Goal: Task Accomplishment & Management: Complete application form

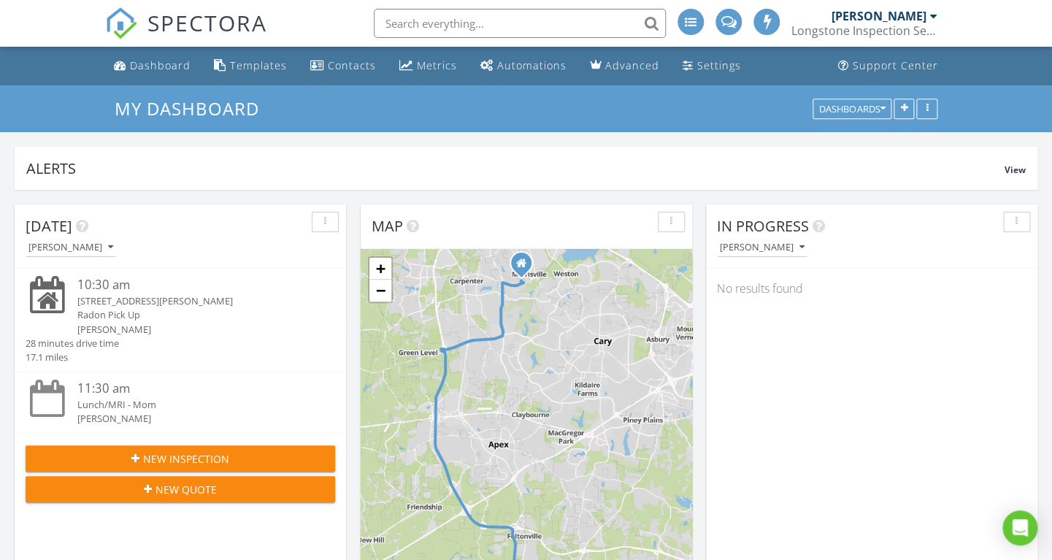
scroll to position [1329, 1052]
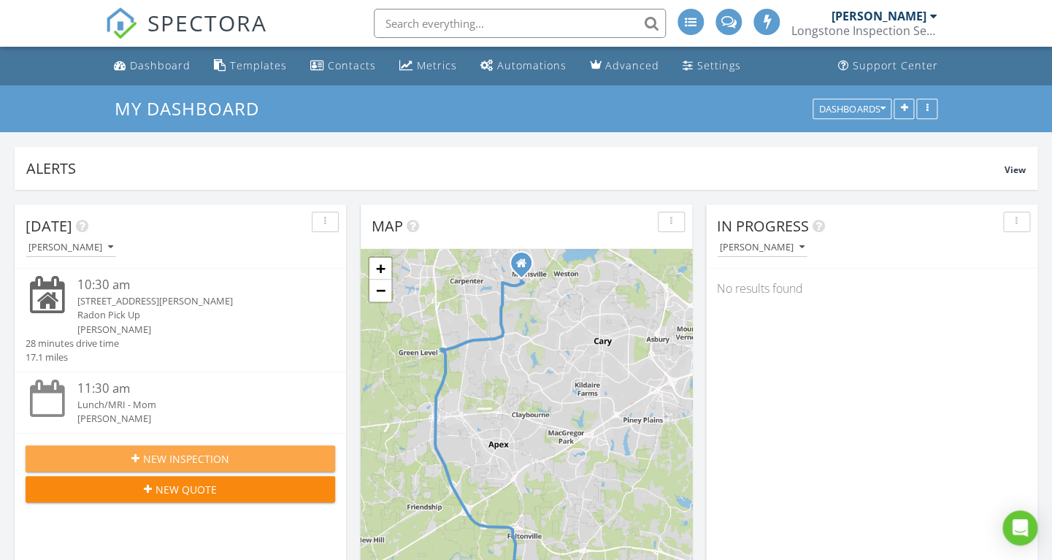
click at [163, 460] on span "New Inspection" at bounding box center [186, 458] width 86 height 15
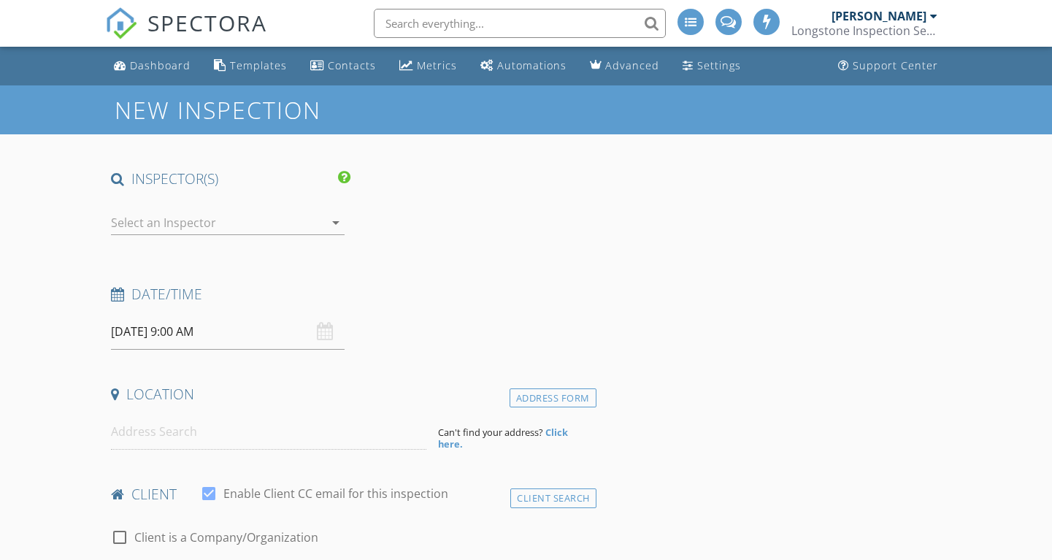
select select "7"
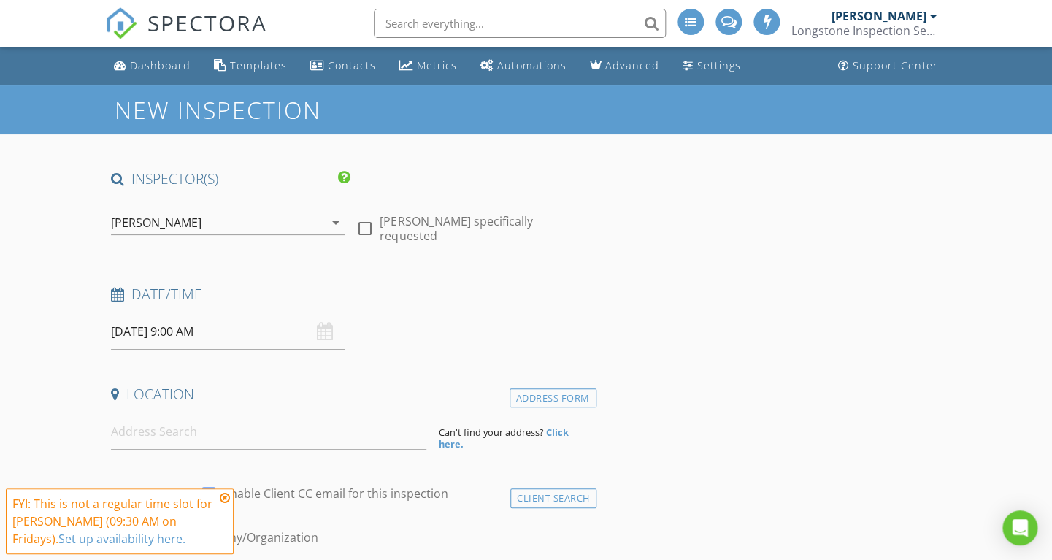
click at [183, 340] on input "08/29/2025 9:00 AM" at bounding box center [228, 332] width 234 height 36
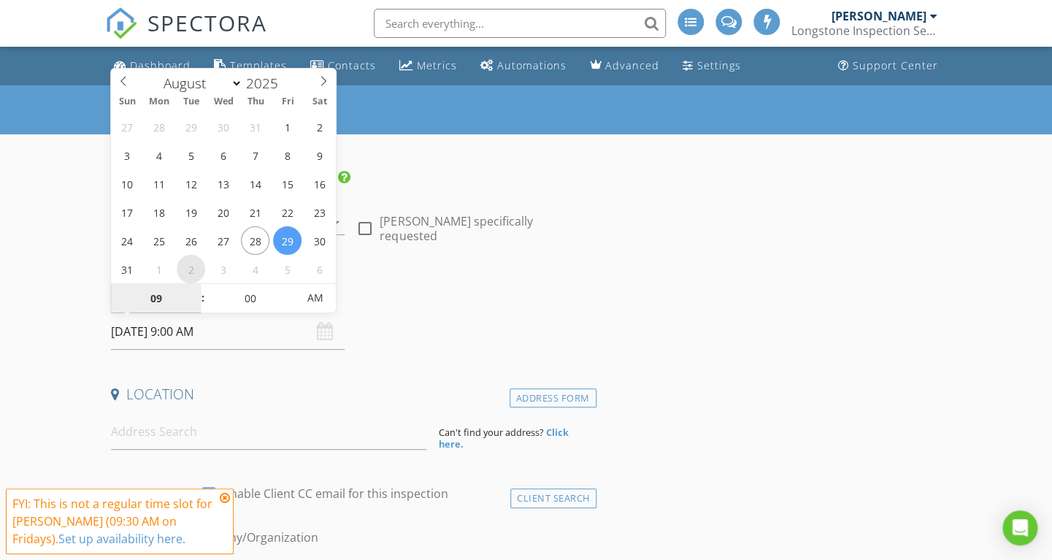
type input "09/02/2025 9:00 AM"
select select "8"
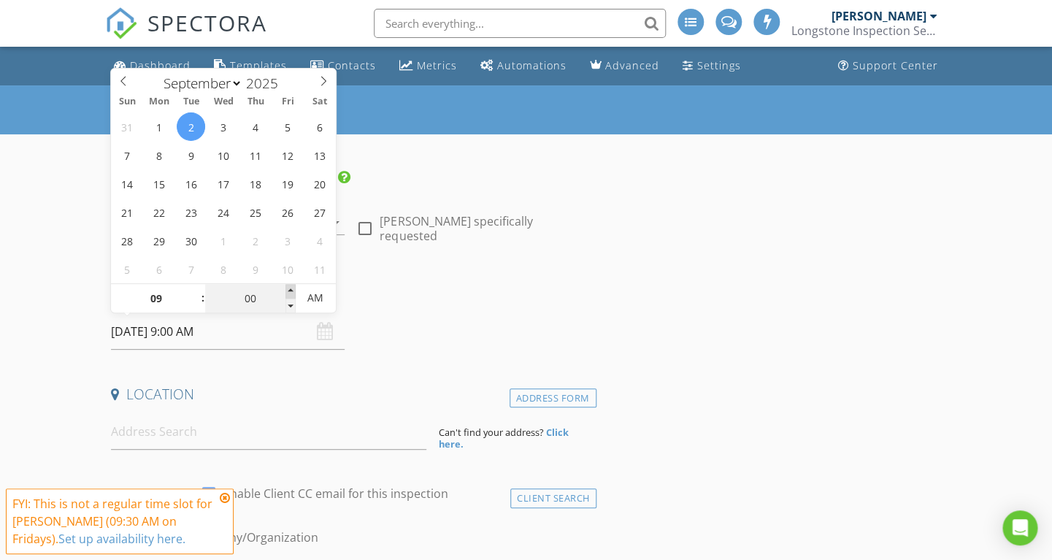
type input "09/02/2025 9:05 AM"
type input "05"
click at [293, 286] on span at bounding box center [290, 291] width 10 height 15
type input "09/02/2025 9:10 AM"
type input "10"
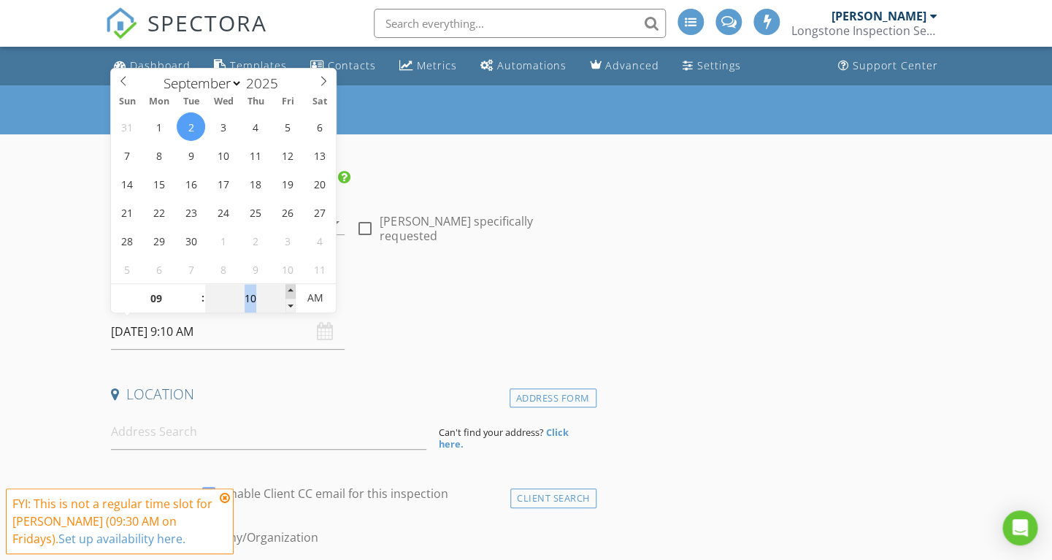
click at [293, 286] on span at bounding box center [290, 291] width 10 height 15
type input "09/02/2025 9:15 AM"
type input "15"
click at [293, 286] on span at bounding box center [290, 291] width 10 height 15
type input "09/02/2025 9:20 AM"
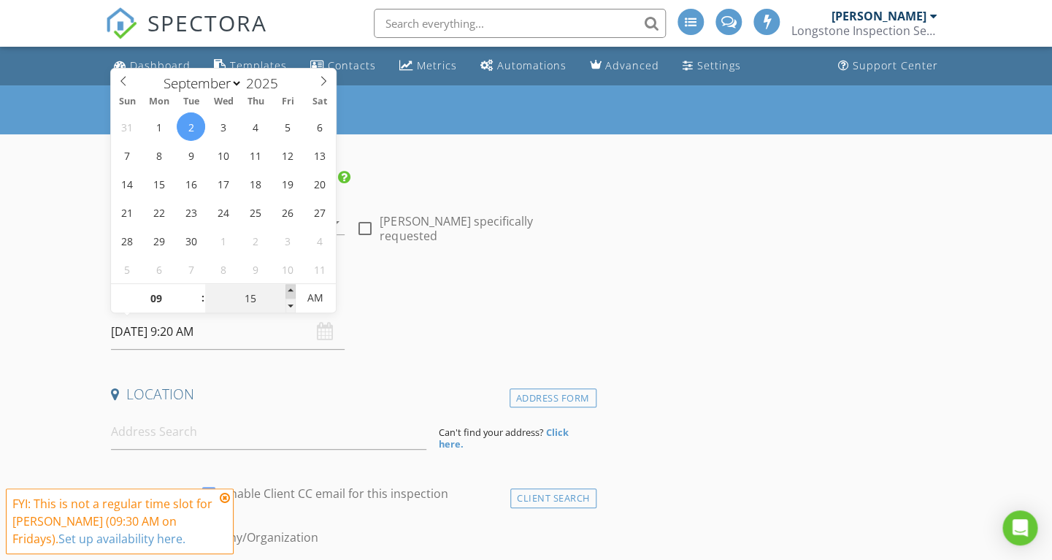
type input "20"
click at [293, 286] on span at bounding box center [290, 291] width 10 height 15
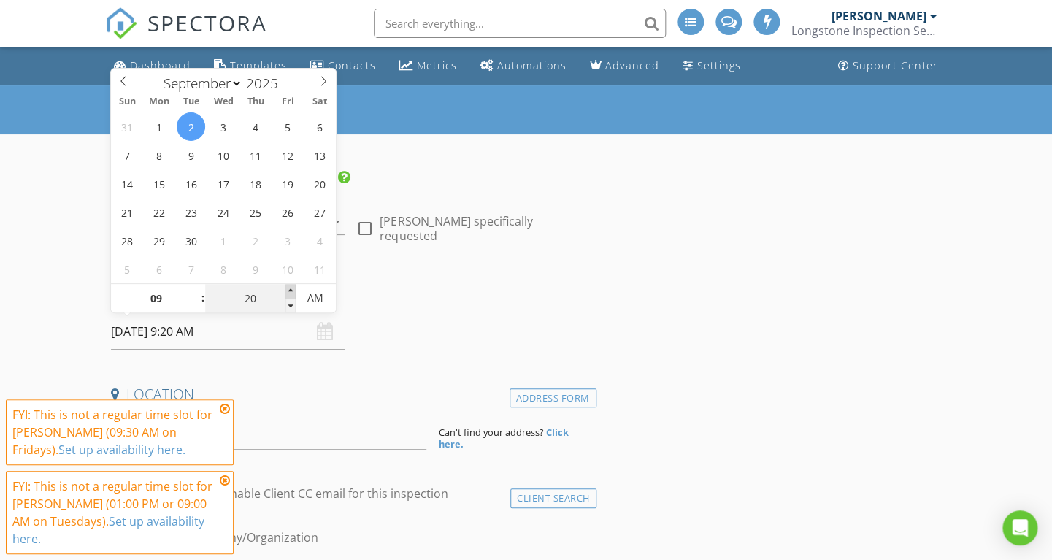
type input "09/02/2025 9:25 AM"
type input "25"
click at [294, 291] on span at bounding box center [290, 291] width 10 height 15
type input "09/02/2025 9:30 AM"
type input "30"
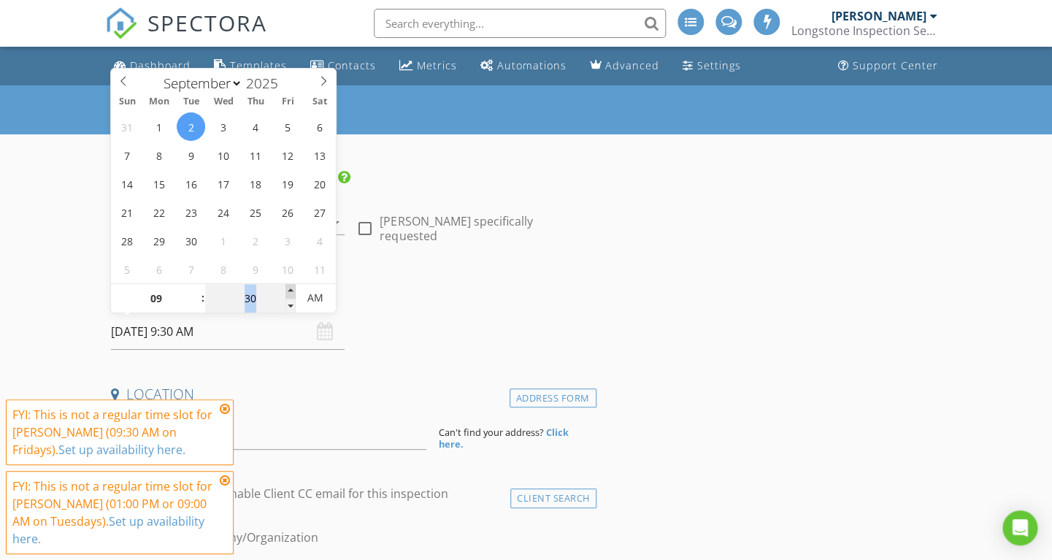
click at [294, 291] on span at bounding box center [290, 291] width 10 height 15
type input "09/02/2025 10:30 AM"
type input "10"
click at [198, 291] on span at bounding box center [196, 291] width 10 height 15
type input "09/02/2025 11:30 AM"
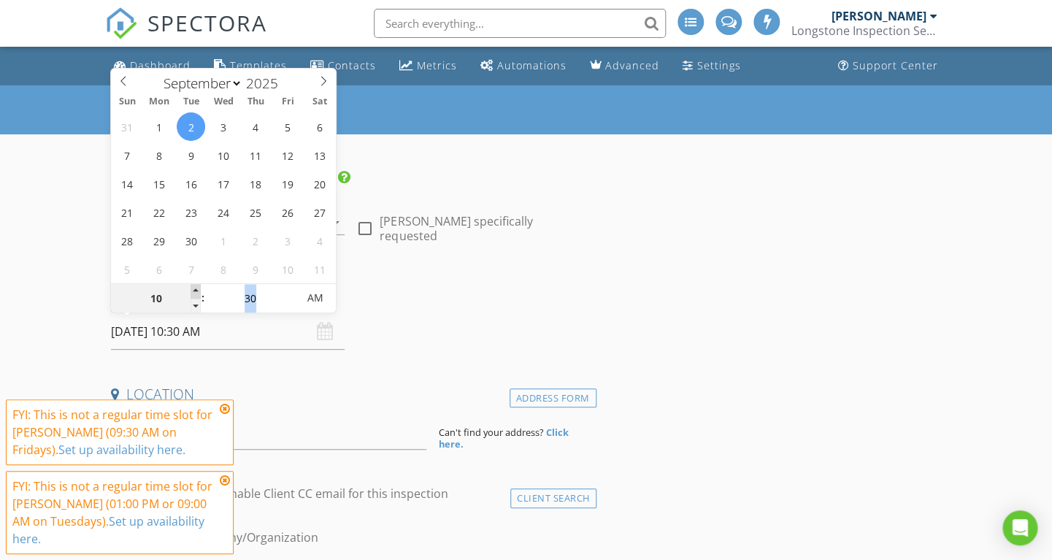
type input "11"
click at [198, 291] on span at bounding box center [196, 291] width 10 height 15
type input "09/02/2025 12:30 PM"
type input "12"
click at [198, 291] on span at bounding box center [196, 291] width 10 height 15
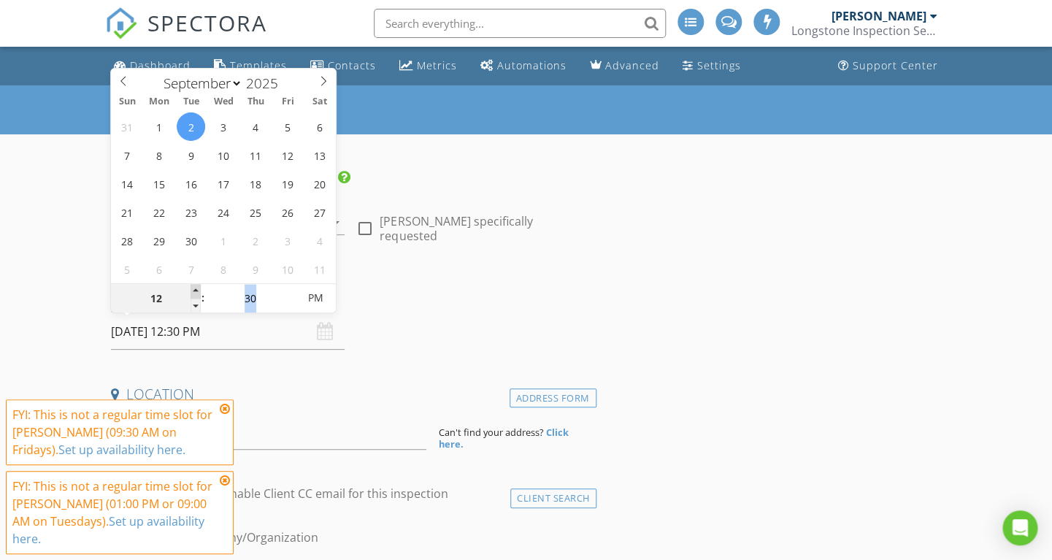
type input "[DATE] 1:30 PM"
type input "01"
click at [198, 291] on span at bounding box center [196, 291] width 10 height 15
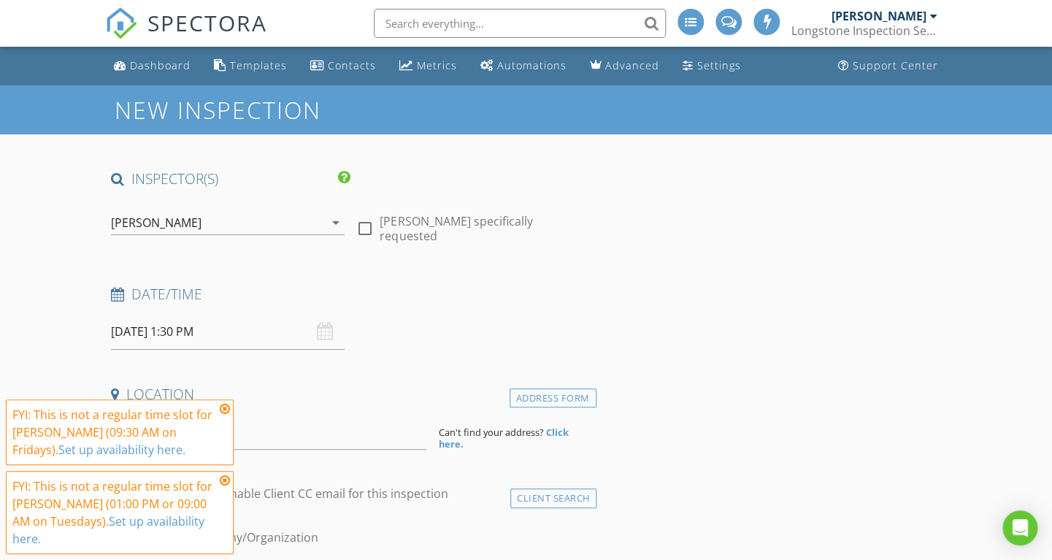
scroll to position [76, 0]
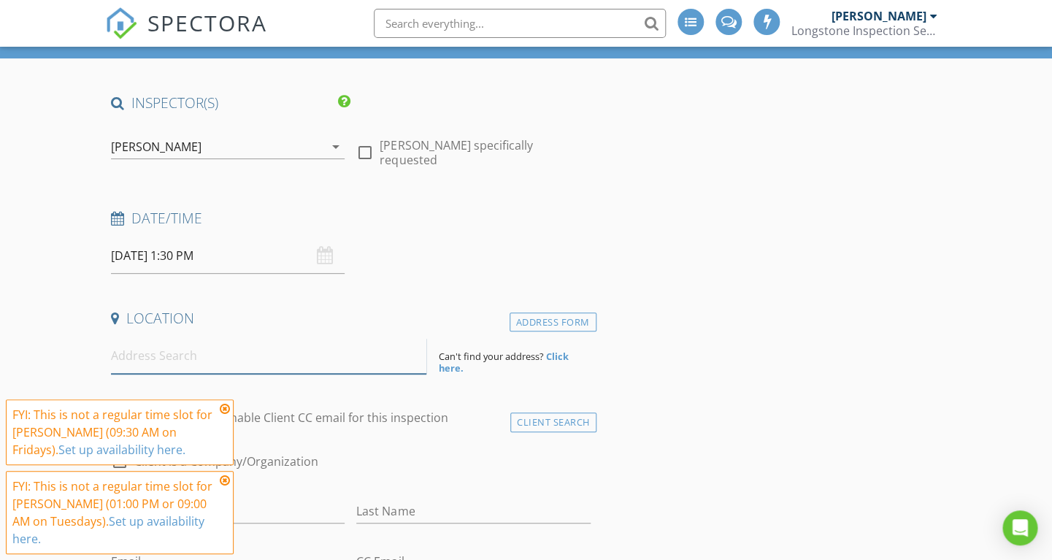
click at [228, 361] on input at bounding box center [268, 356] width 315 height 36
click at [217, 364] on input at bounding box center [268, 356] width 315 height 36
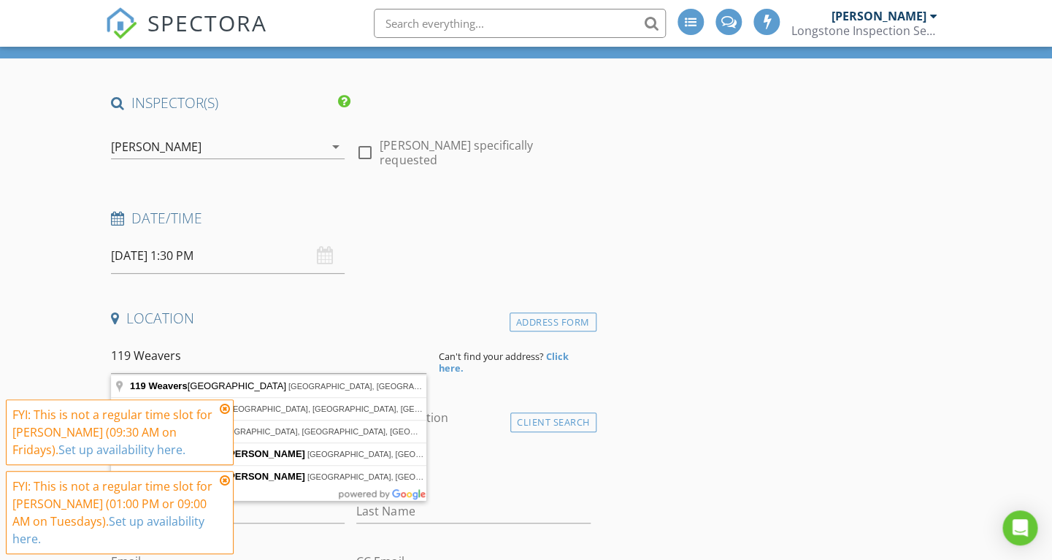
click at [226, 407] on icon at bounding box center [225, 409] width 10 height 12
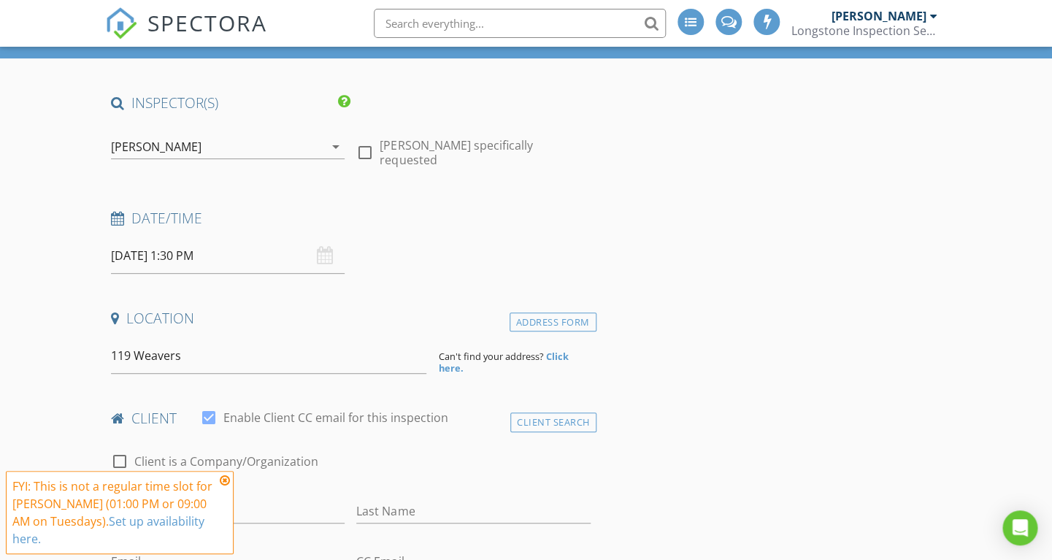
click at [223, 480] on icon at bounding box center [225, 481] width 10 height 12
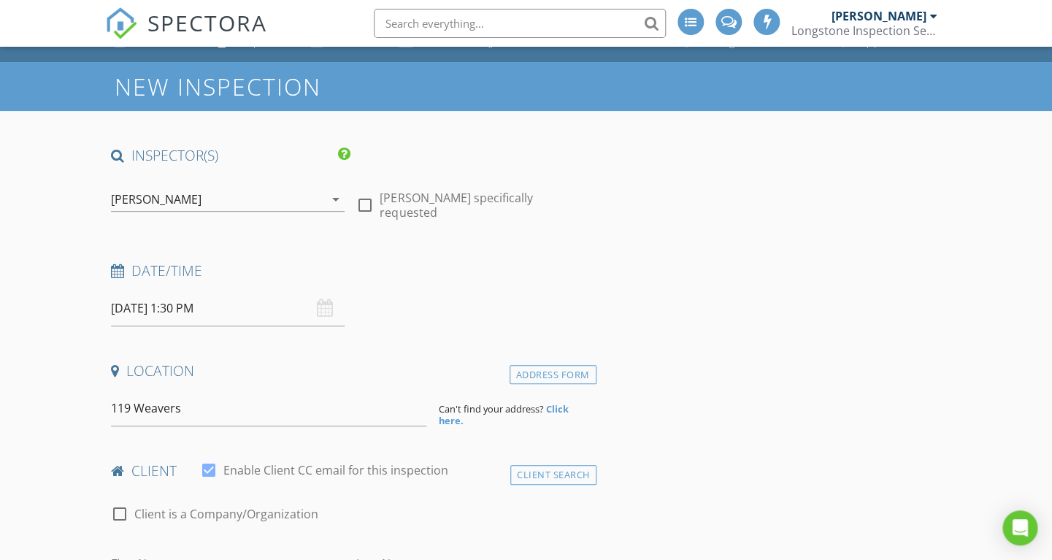
scroll to position [13, 0]
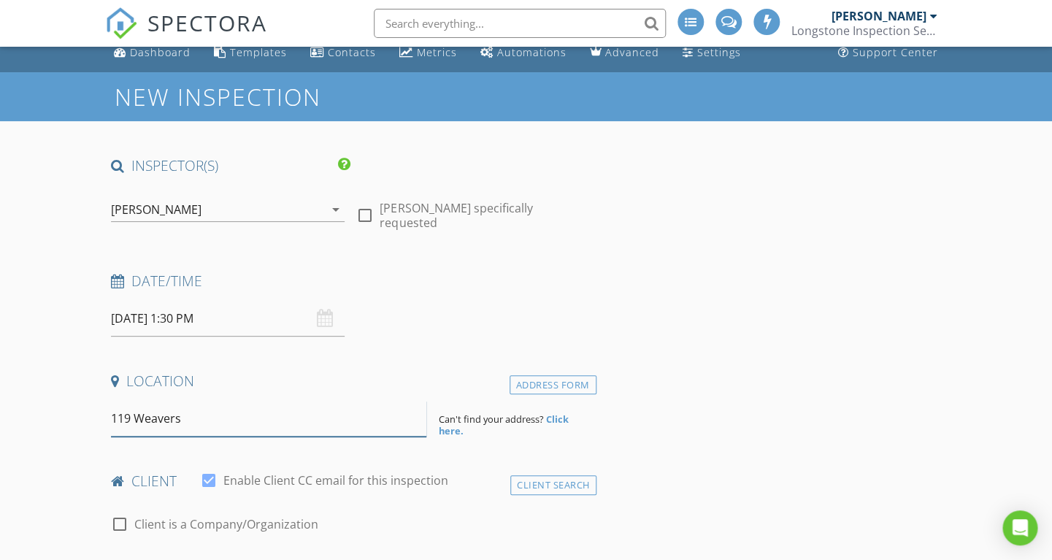
click at [194, 426] on input "119 Weavers" at bounding box center [268, 419] width 315 height 36
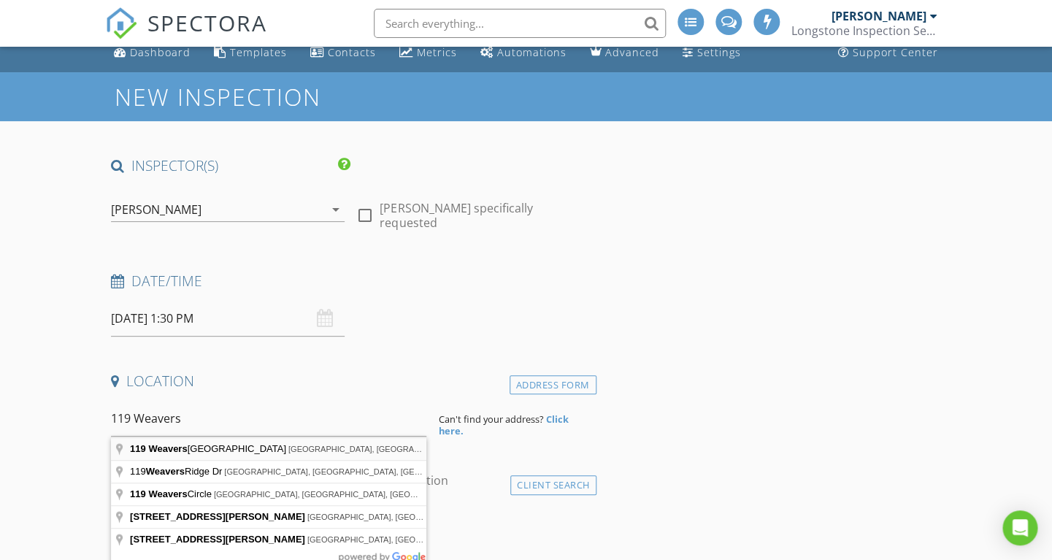
type input "119 Weavers Grove Drive, Chapel Hill, NC, USA"
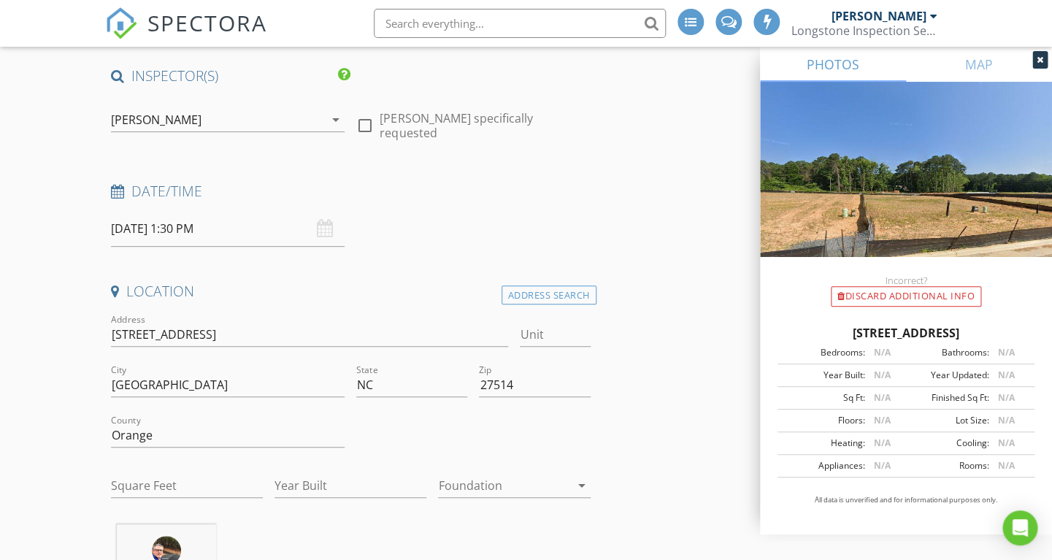
scroll to position [160, 0]
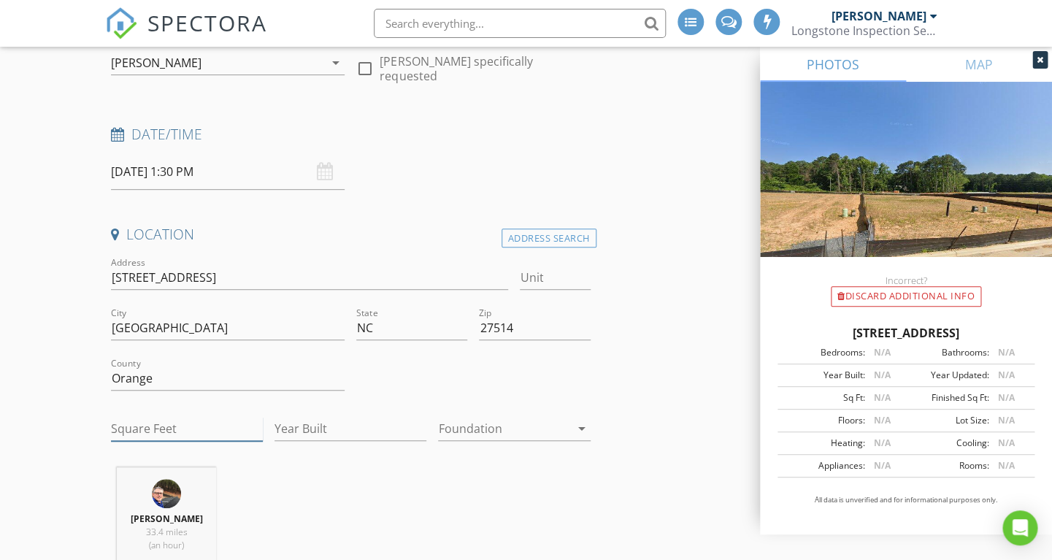
click at [171, 439] on input "Square Feet" at bounding box center [187, 429] width 152 height 24
type input "1820"
click at [299, 435] on input "Year Built" at bounding box center [350, 429] width 152 height 24
type input "2025"
click at [479, 436] on div at bounding box center [503, 428] width 131 height 23
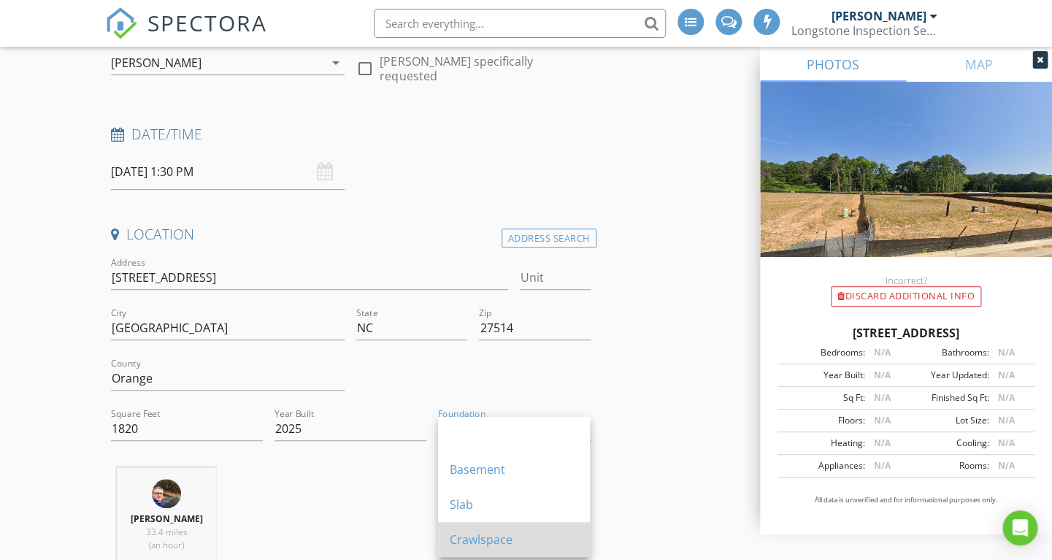
click at [466, 535] on div "Crawlspace" at bounding box center [514, 540] width 128 height 18
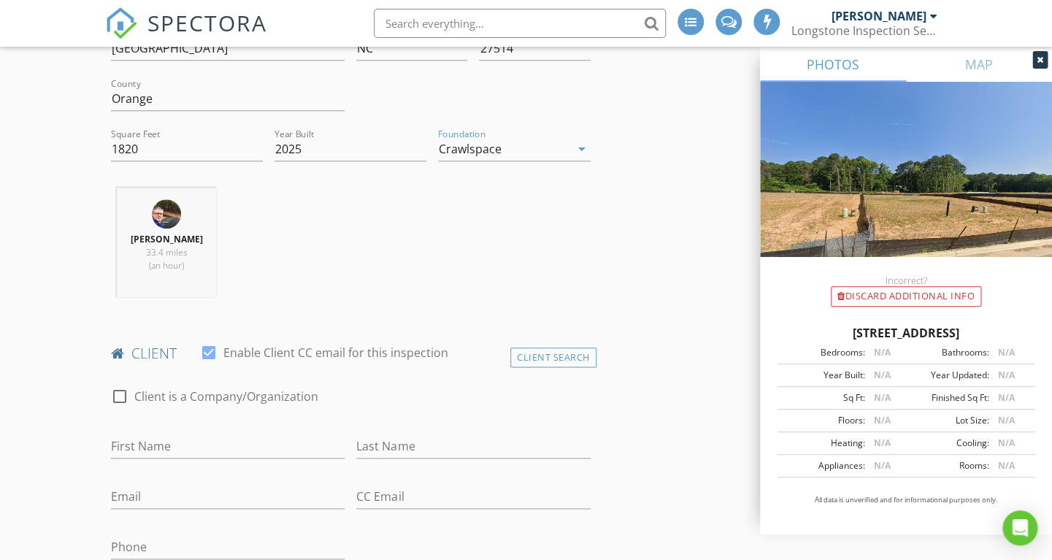
scroll to position [447, 0]
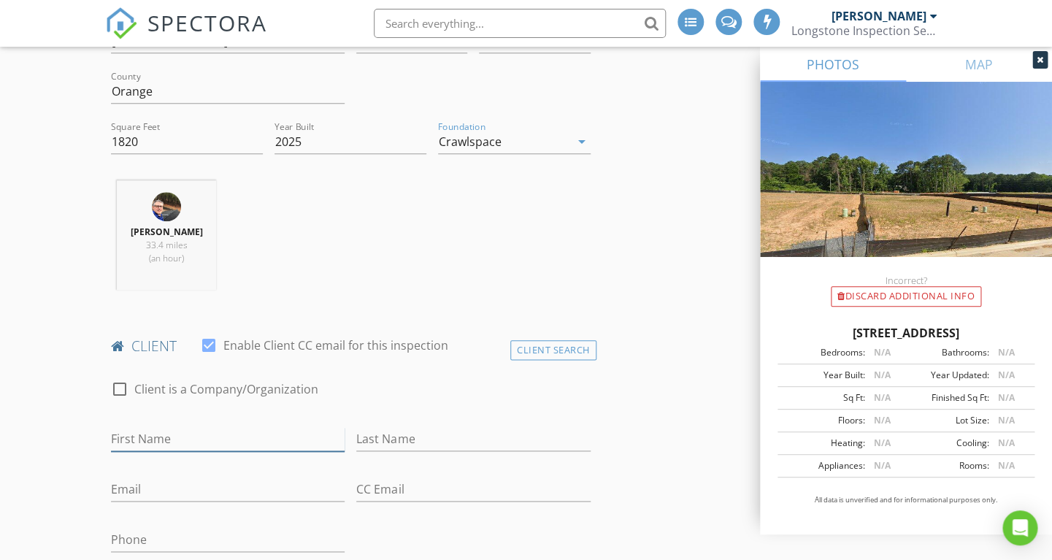
click at [226, 442] on input "First Name" at bounding box center [228, 439] width 234 height 24
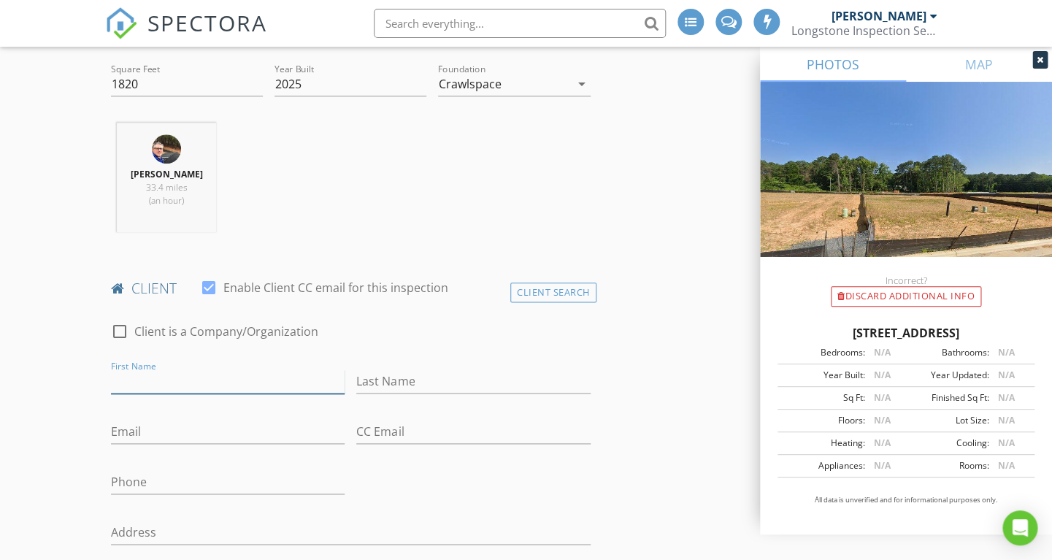
scroll to position [528, 0]
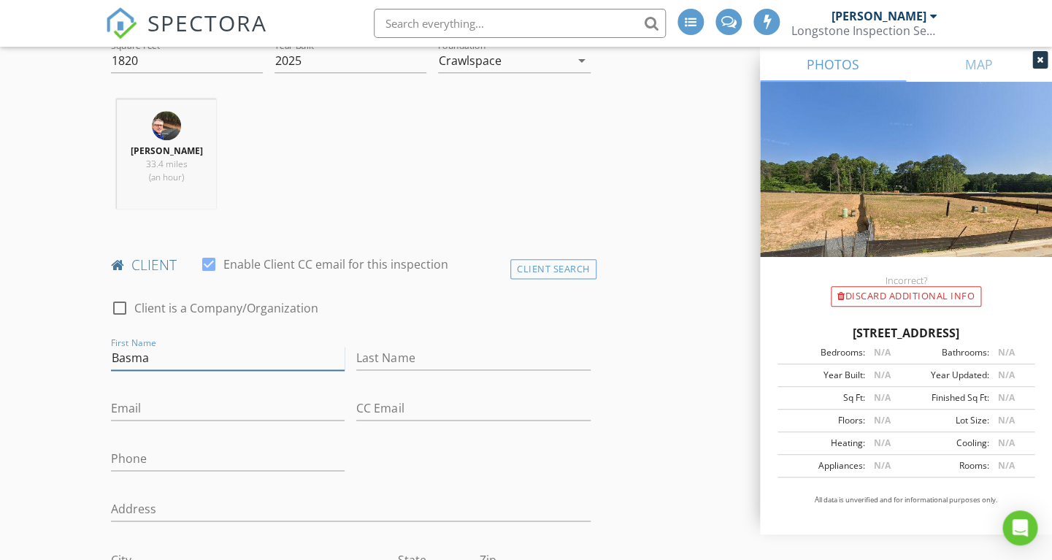
type input "Basma"
type input "[PERSON_NAME]"
click at [192, 417] on input "Email" at bounding box center [228, 408] width 234 height 24
paste input "[EMAIL_ADDRESS][DOMAIN_NAME]"
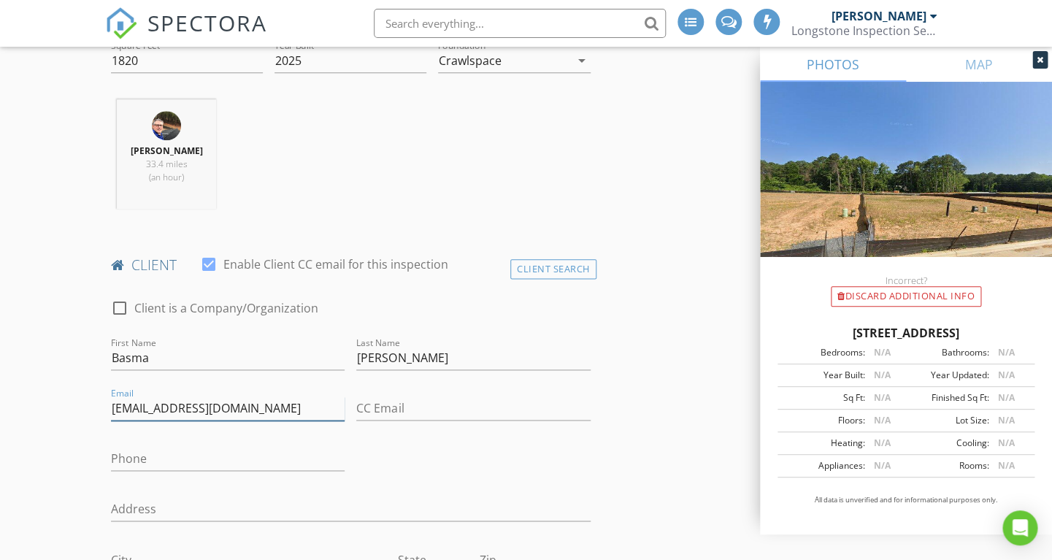
type input "[EMAIL_ADDRESS][DOMAIN_NAME]"
click at [138, 463] on input "Phone" at bounding box center [228, 459] width 234 height 24
paste input "[PHONE_NUMBER]"
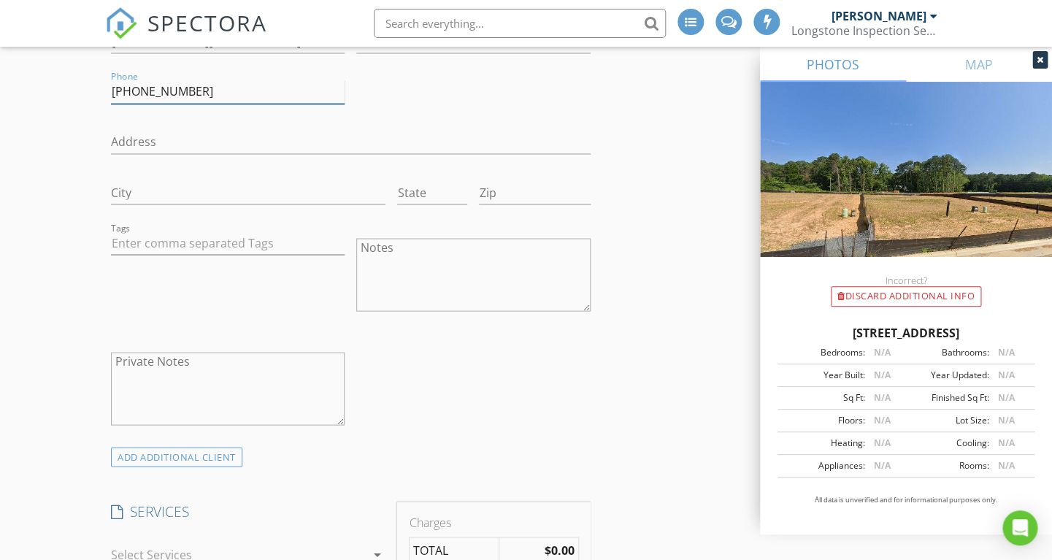
scroll to position [907, 0]
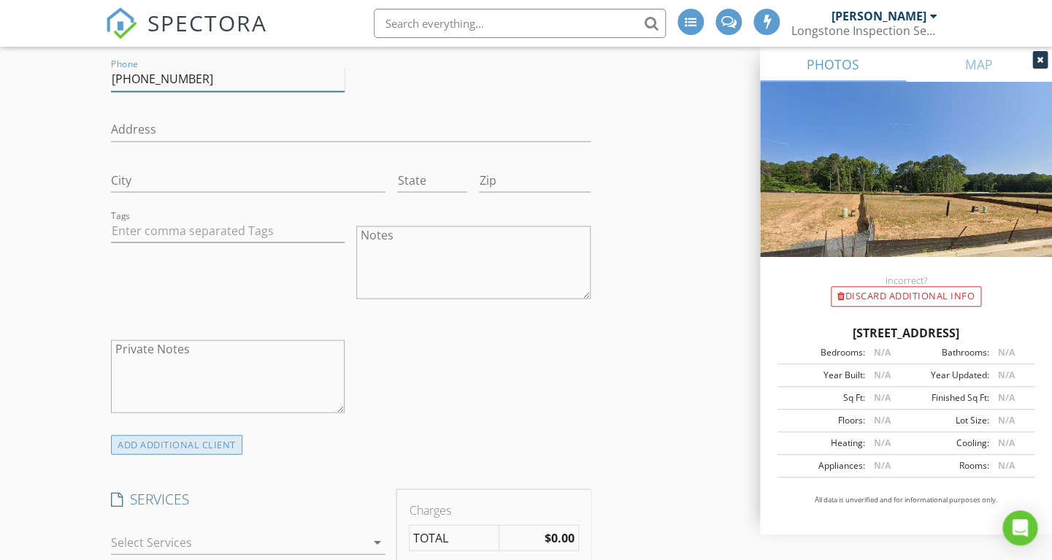
type input "[PHONE_NUMBER]"
click at [181, 442] on div "ADD ADDITIONAL client" at bounding box center [176, 444] width 131 height 20
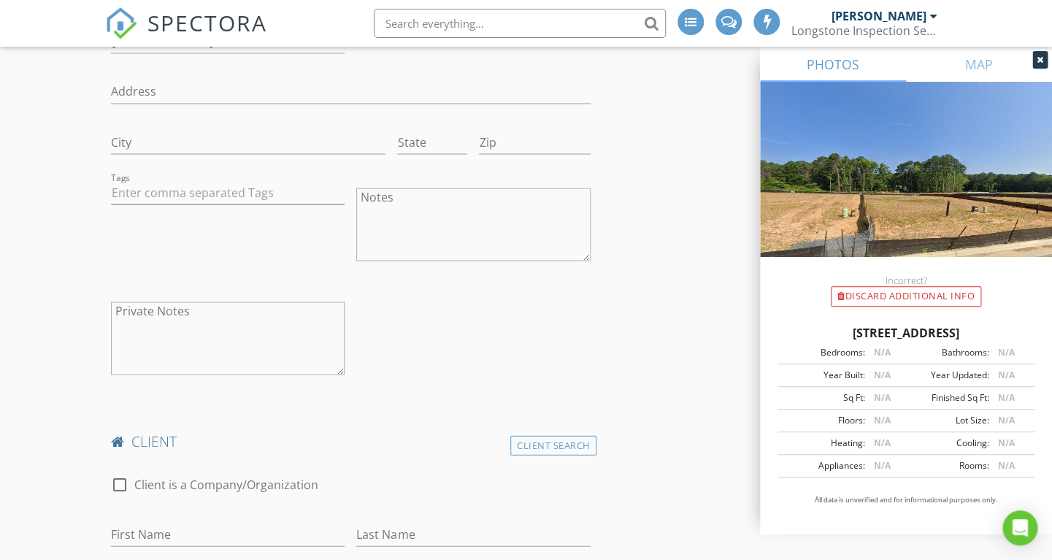
scroll to position [996, 0]
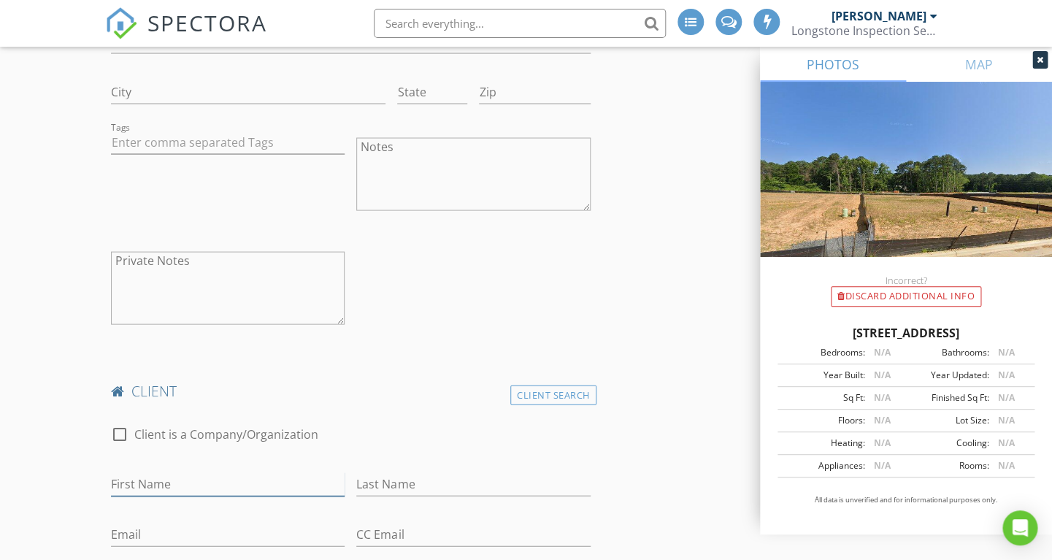
click at [145, 485] on input "First Name" at bounding box center [228, 484] width 234 height 24
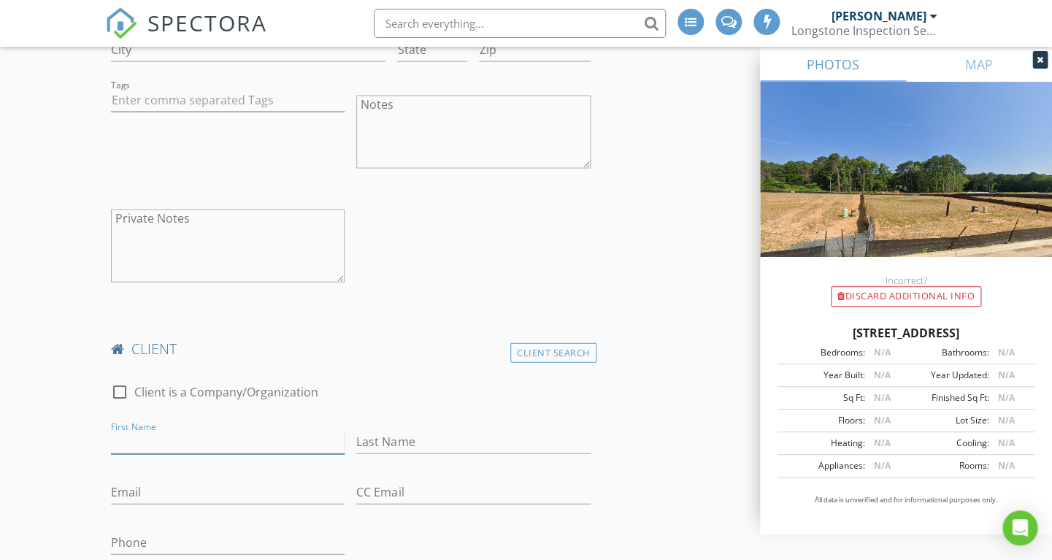
scroll to position [1072, 0]
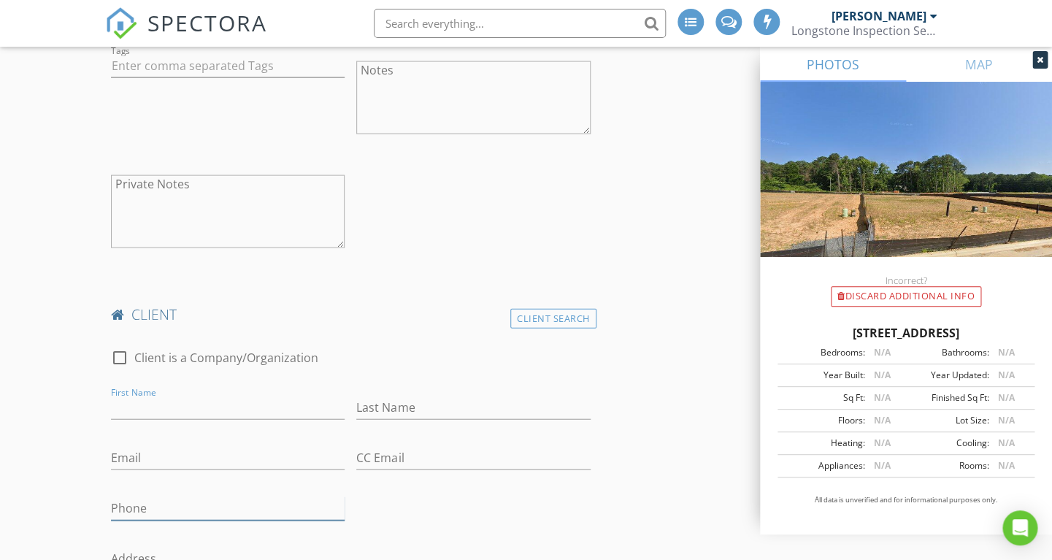
click at [118, 518] on input "Phone" at bounding box center [228, 508] width 234 height 24
paste input "[PHONE_NUMBER]"
type input "[PHONE_NUMBER]"
click at [177, 405] on input "First Name" at bounding box center [228, 408] width 234 height 24
type input "Ashraf"
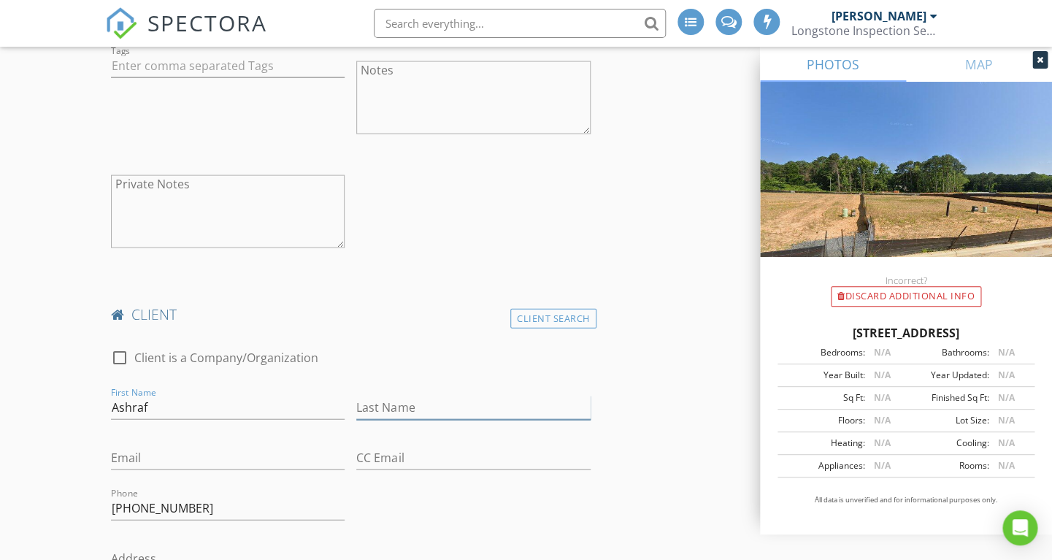
click at [375, 404] on input "Last Name" at bounding box center [473, 408] width 234 height 24
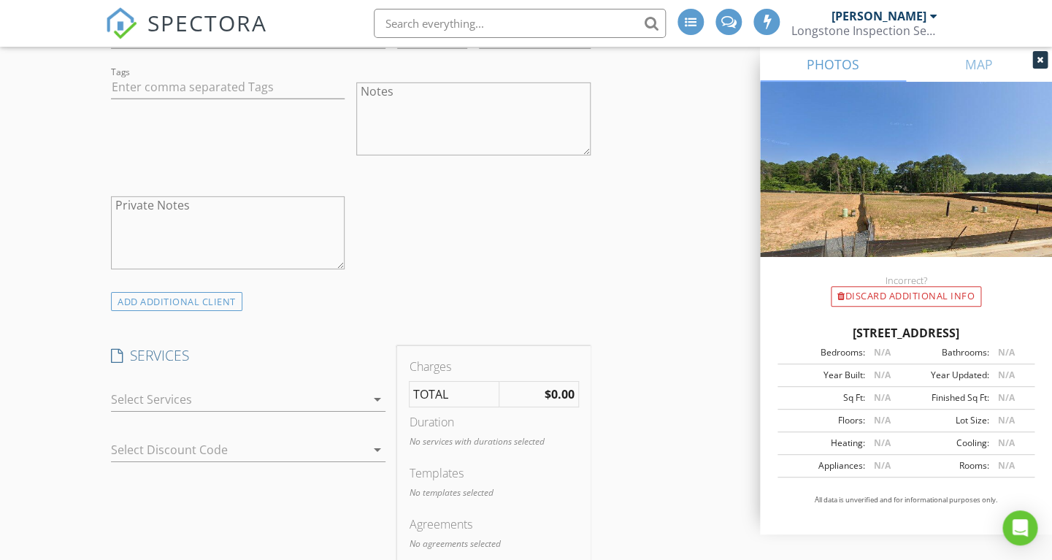
scroll to position [1661, 0]
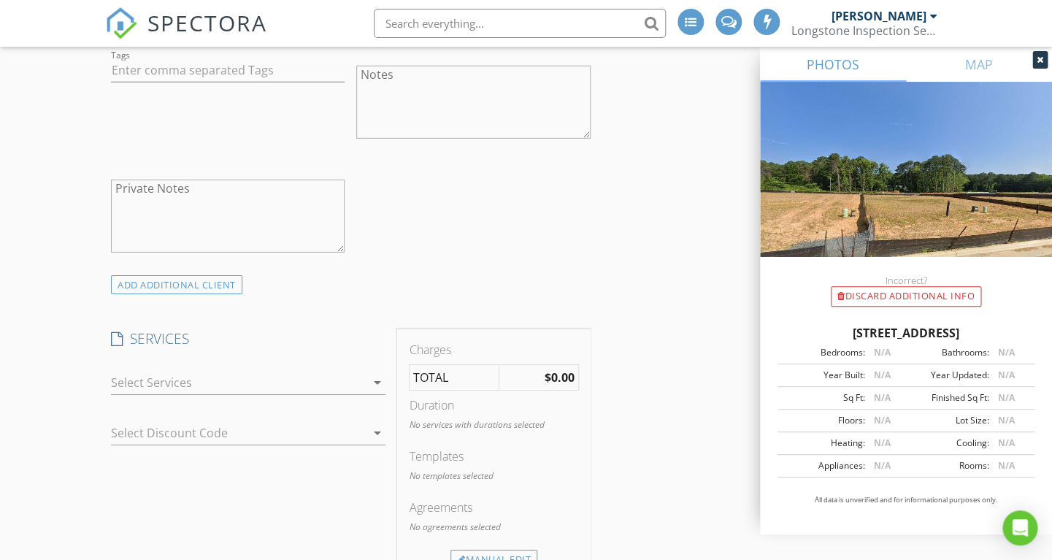
type input "Elkotaney"
click at [163, 380] on div at bounding box center [238, 382] width 254 height 23
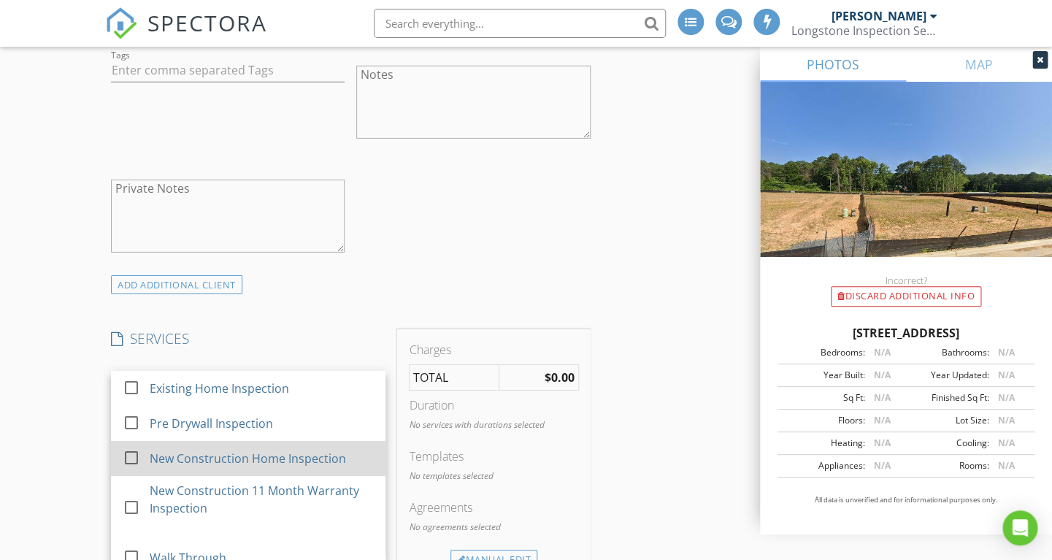
click at [134, 464] on div at bounding box center [131, 457] width 25 height 25
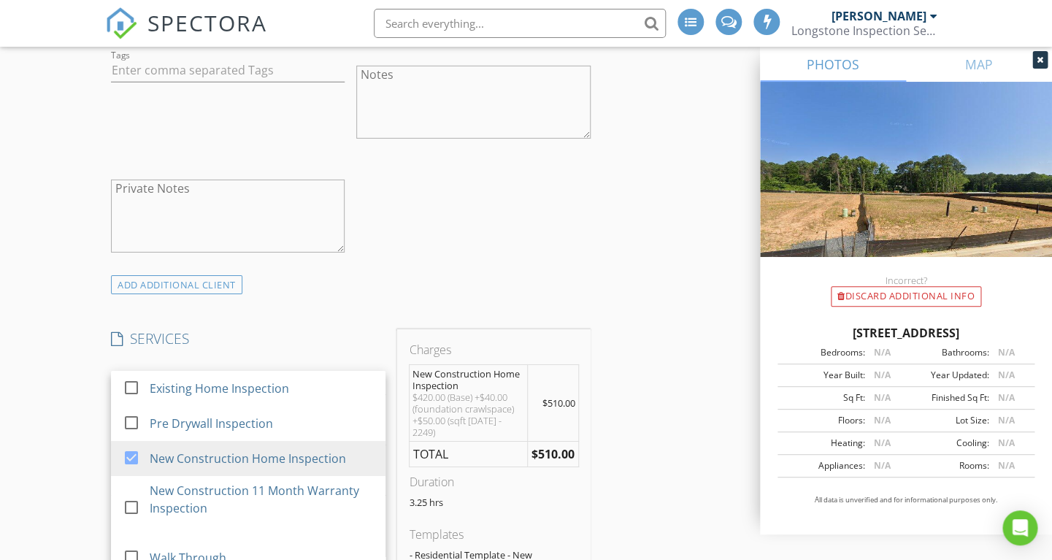
click at [76, 426] on div "New Inspection INSPECTOR(S) check_box Lee Langston PRIMARY Lee Langston arrow_d…" at bounding box center [526, 226] width 1052 height 3603
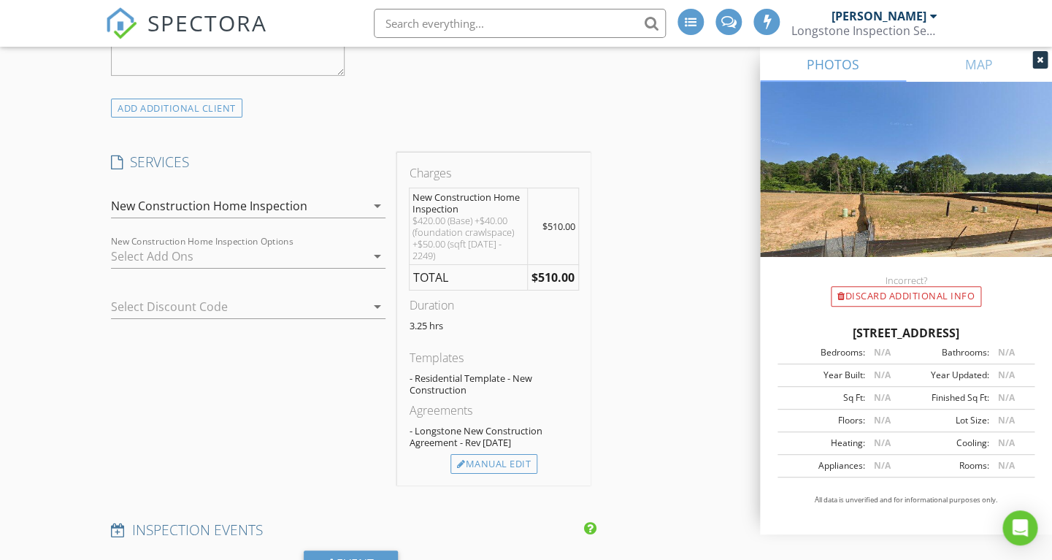
scroll to position [1830, 0]
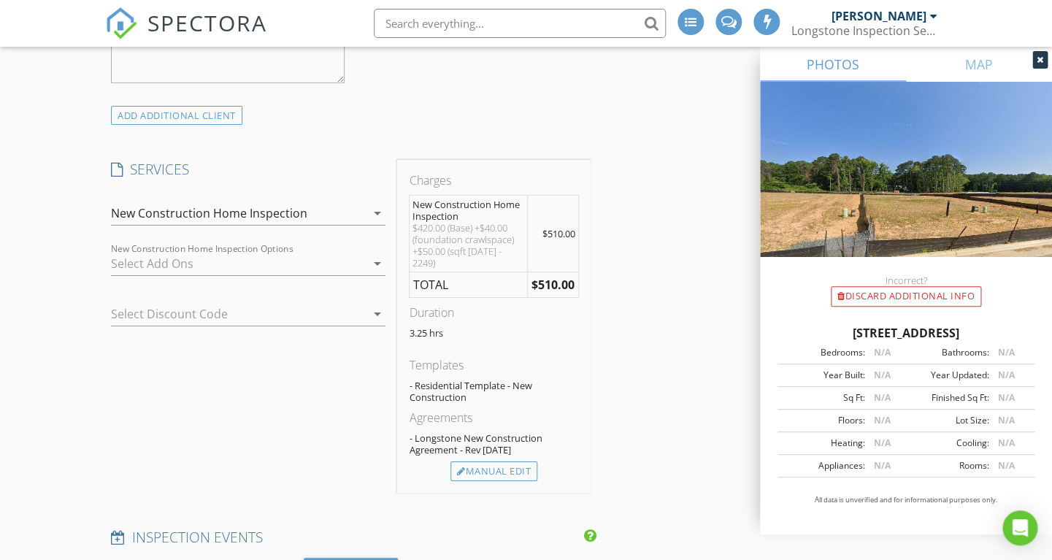
click at [137, 270] on div at bounding box center [238, 263] width 254 height 23
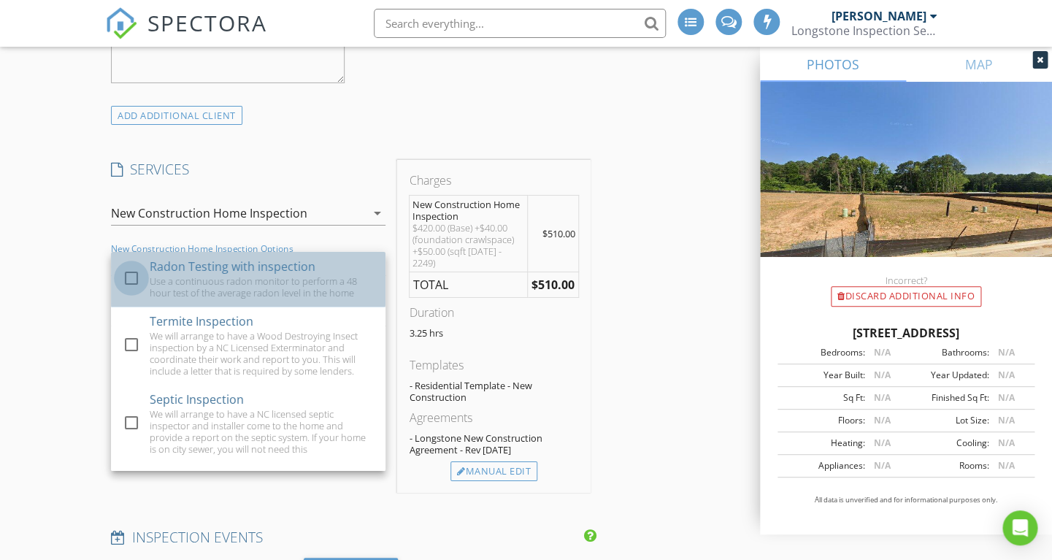
click at [130, 279] on div at bounding box center [131, 278] width 25 height 25
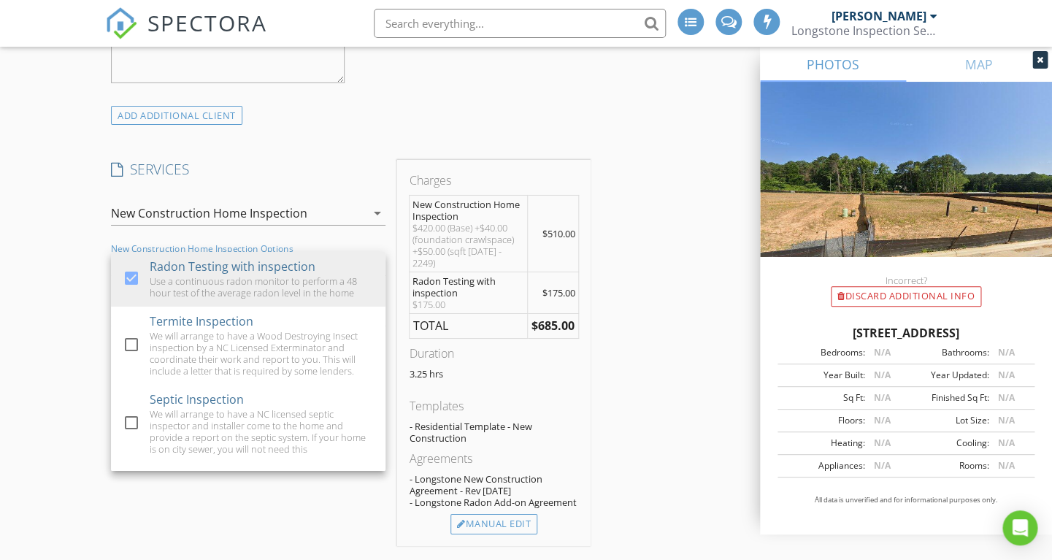
click at [67, 281] on div "New Inspection INSPECTOR(S) check_box Lee Langston PRIMARY Lee Langston arrow_d…" at bounding box center [526, 235] width 1052 height 3961
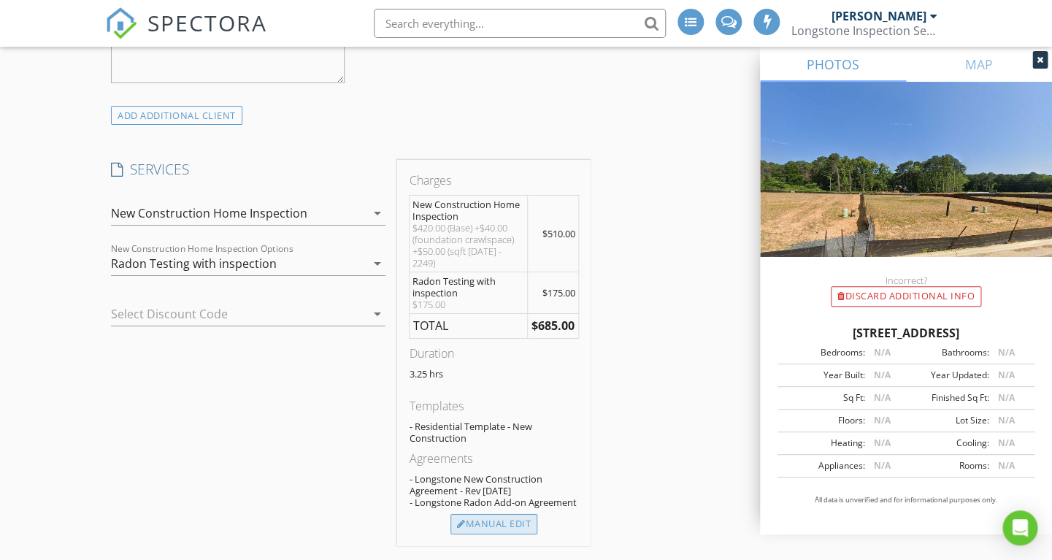
click at [472, 514] on div "Manual Edit" at bounding box center [493, 524] width 87 height 20
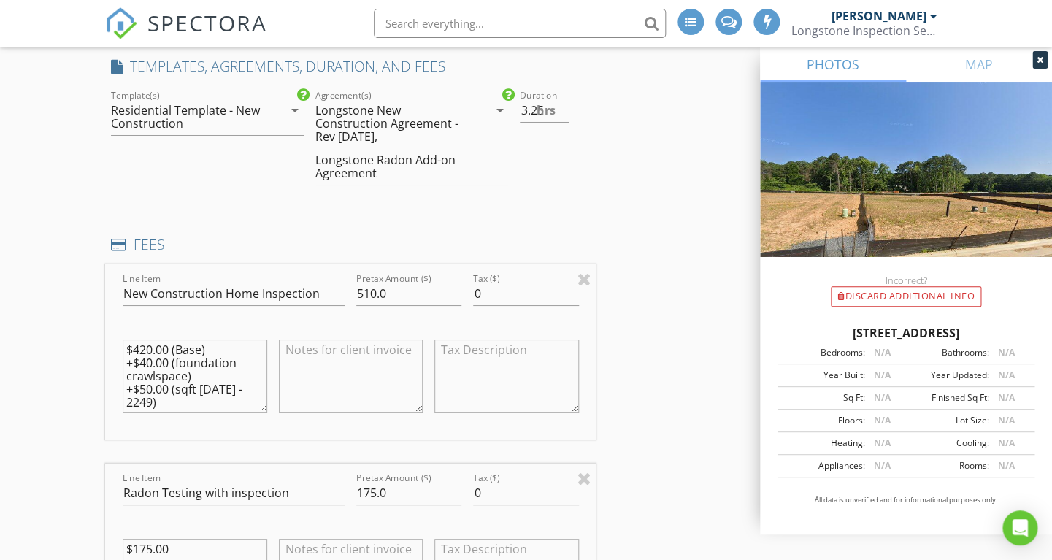
scroll to position [1935, 0]
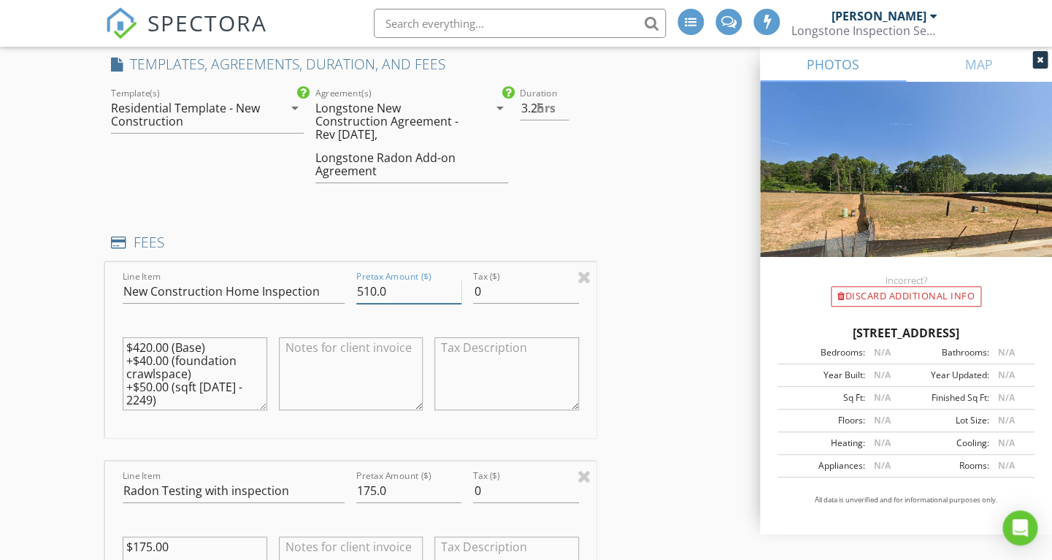
click at [369, 293] on input "510.0" at bounding box center [408, 292] width 105 height 24
type input "530.0"
click at [194, 407] on textarea "$420.00 (Base) +$40.00 (foundation crawlspace) +$50.00 (sqft 1749 - 2249)" at bounding box center [195, 373] width 144 height 73
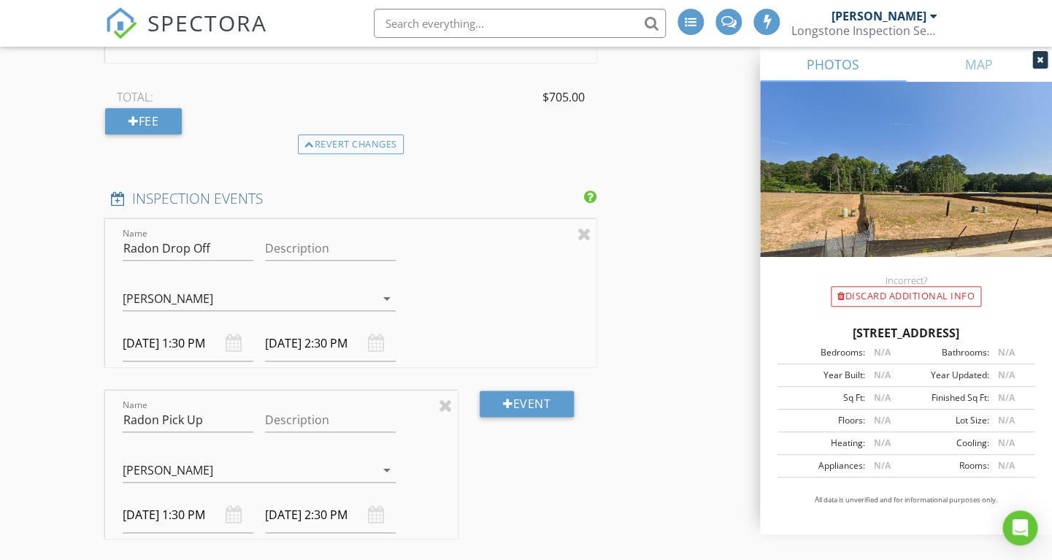
scroll to position [2505, 0]
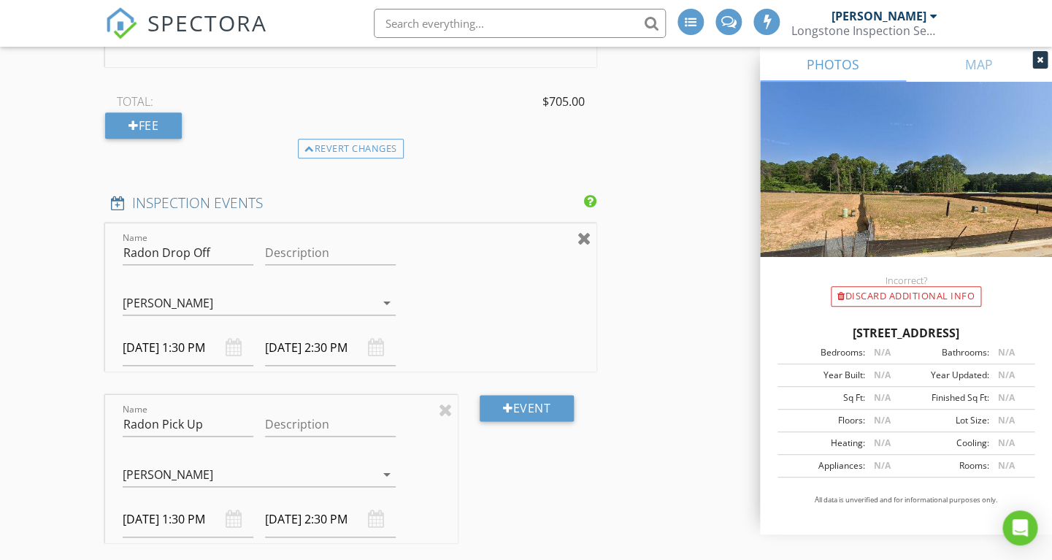
type textarea "$420.00 (Base) +$40.00 (foundation crawlspace) +$50.00 (sqft [DATE] - 2249)+$20"
click at [585, 239] on div at bounding box center [584, 238] width 14 height 18
type input "Radon Pick Up"
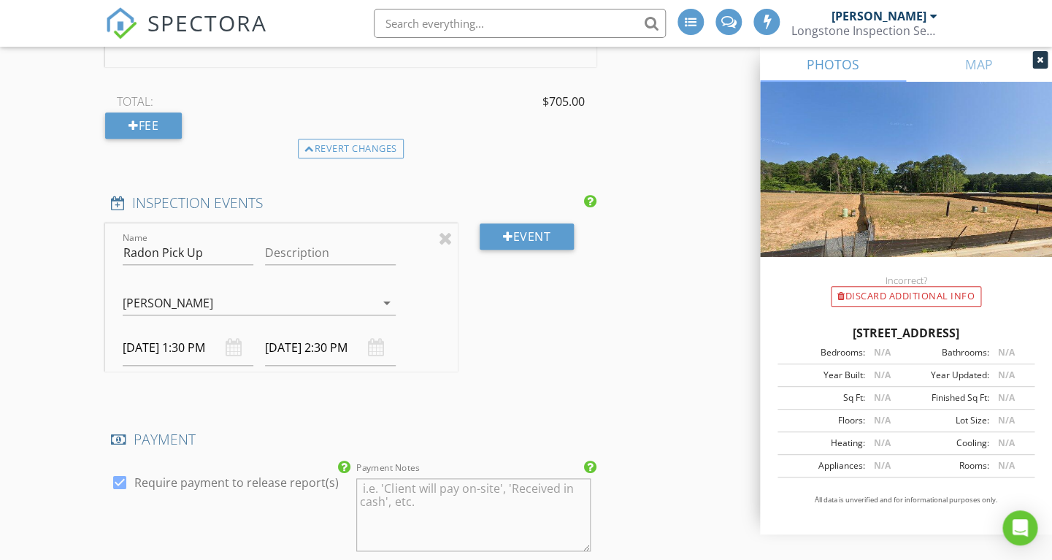
click at [169, 354] on input "[DATE] 1:30 PM" at bounding box center [188, 348] width 131 height 36
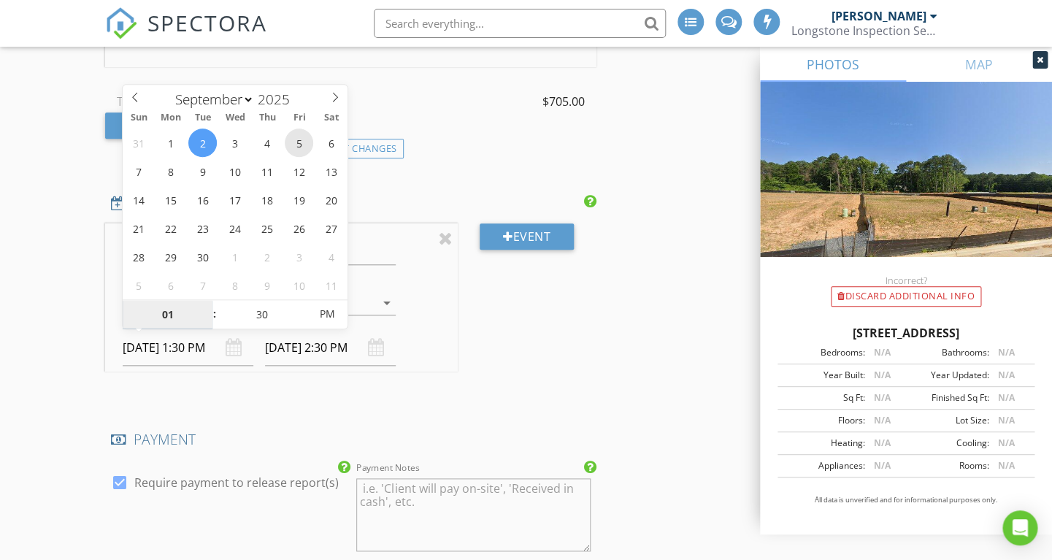
type input "[DATE] 1:30 PM"
type input "[DATE] 2:30 PM"
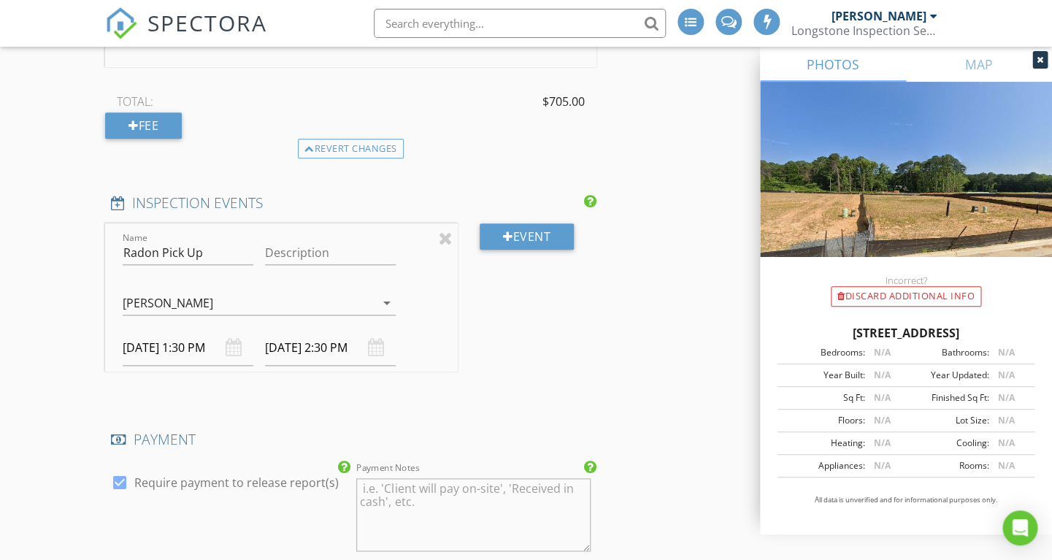
click at [501, 331] on div "Event" at bounding box center [527, 309] width 139 height 172
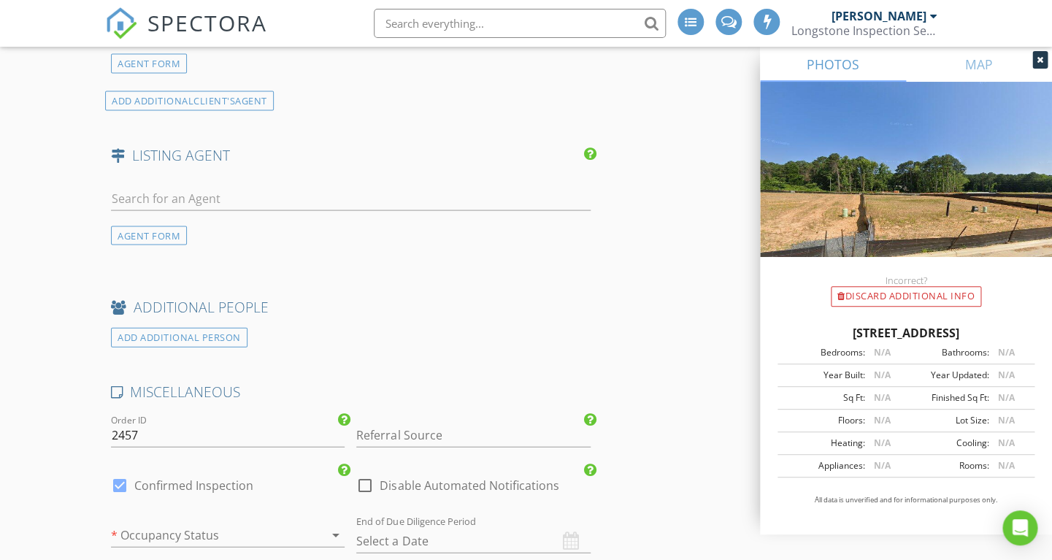
scroll to position [3154, 0]
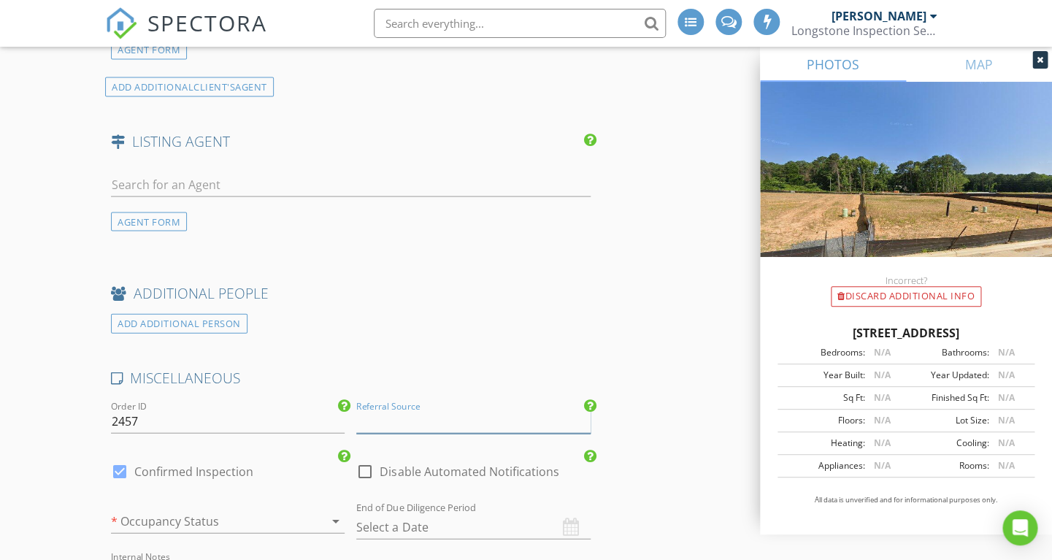
click at [401, 429] on input "Referral Source" at bounding box center [473, 421] width 234 height 24
click at [391, 448] on div "Google" at bounding box center [473, 449] width 232 height 29
type input "Google"
click at [200, 520] on div at bounding box center [207, 520] width 193 height 23
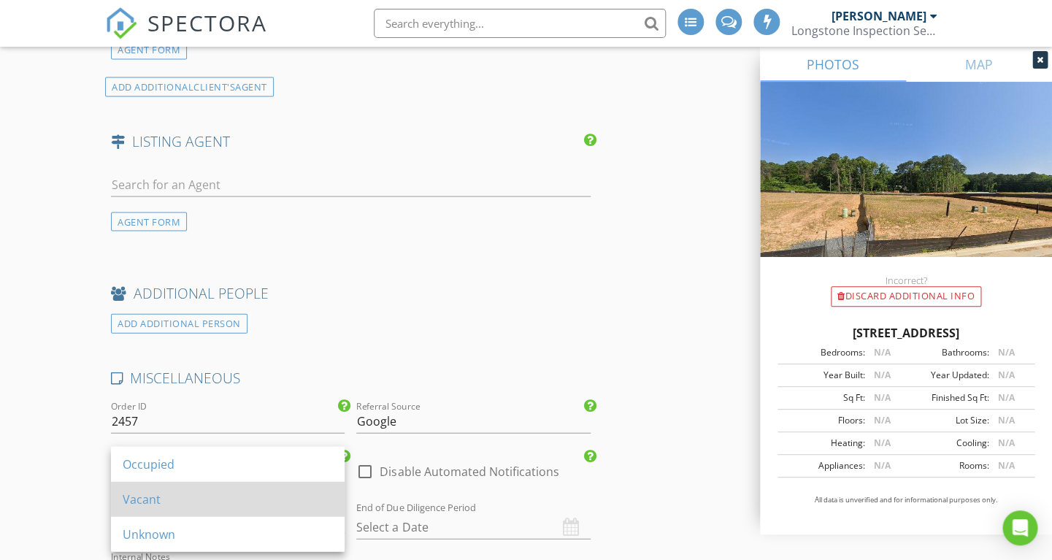
click at [161, 499] on div "Vacant" at bounding box center [228, 499] width 210 height 18
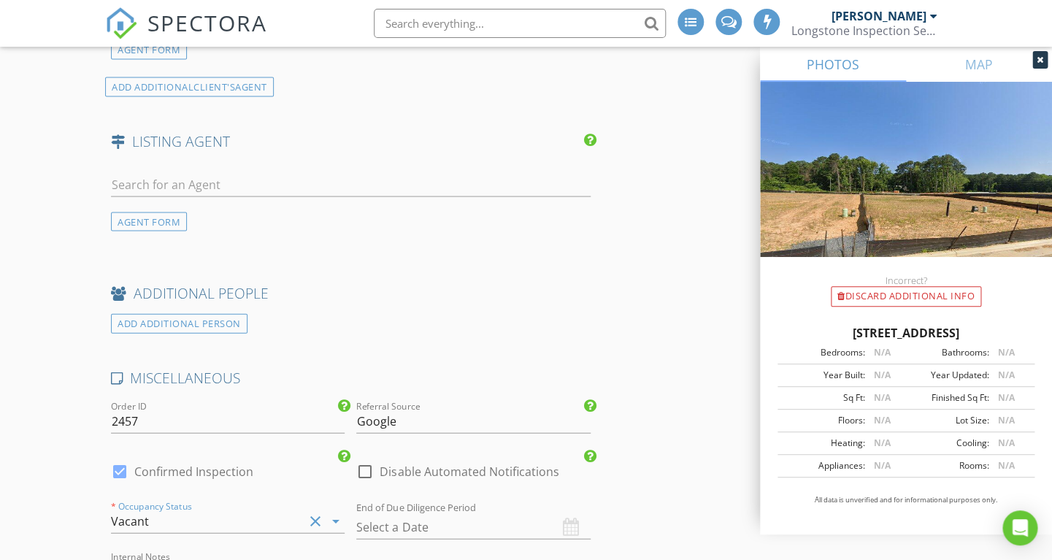
type input "3.25"
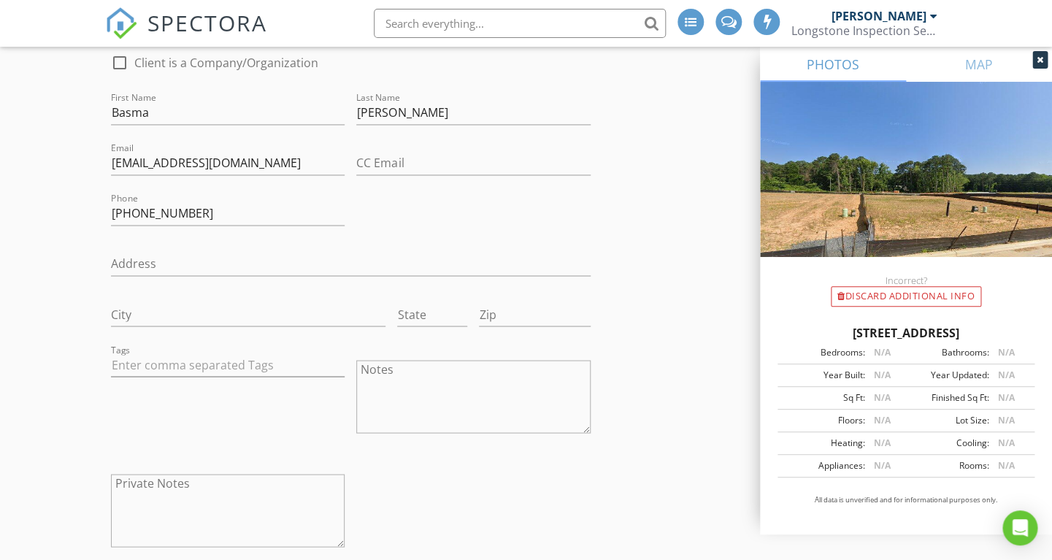
scroll to position [756, 0]
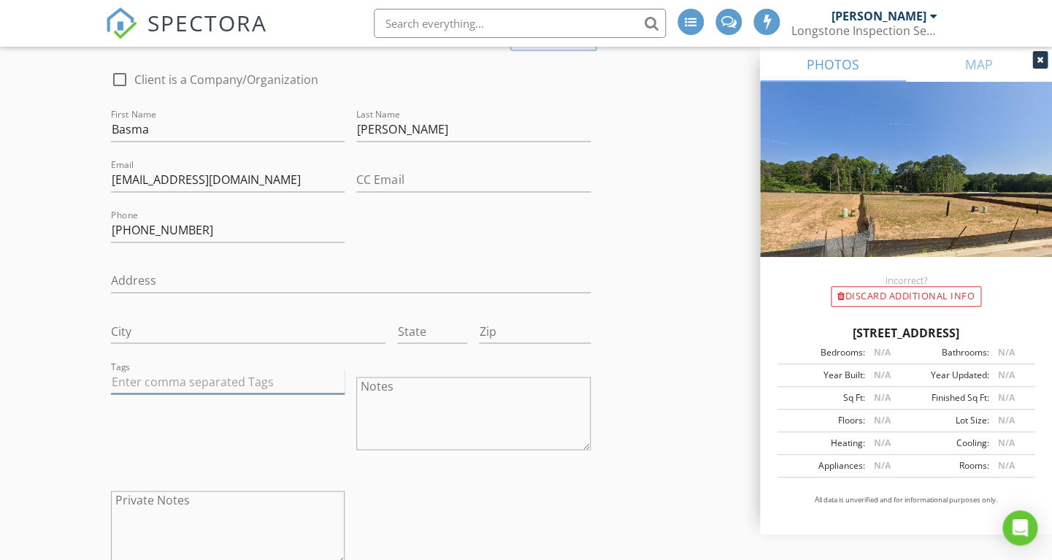
click at [187, 378] on input "text" at bounding box center [228, 381] width 234 height 24
type input "&nbsp;"
type input "garm"
click at [150, 415] on div "[PERSON_NAME]" at bounding box center [163, 412] width 91 height 18
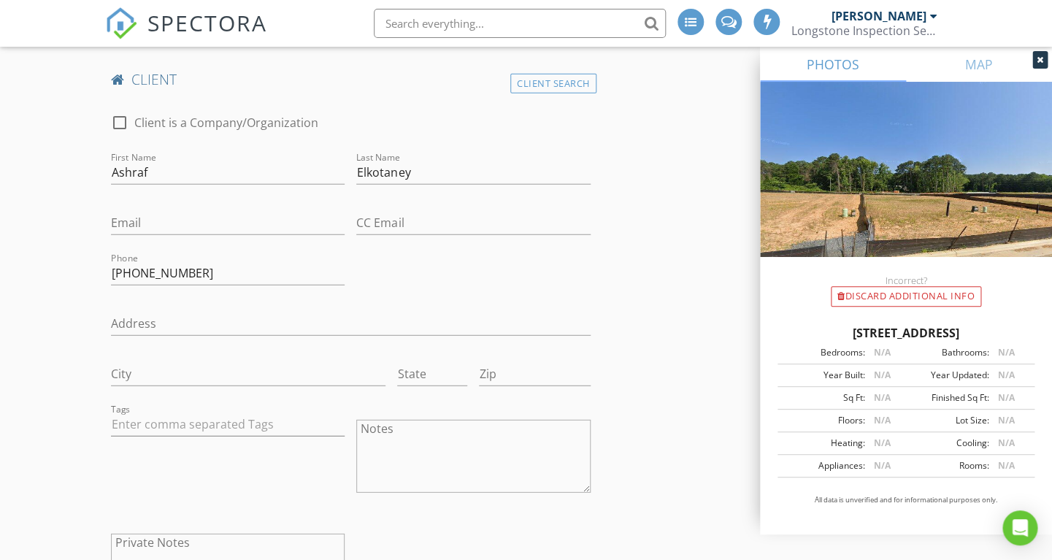
scroll to position [1316, 0]
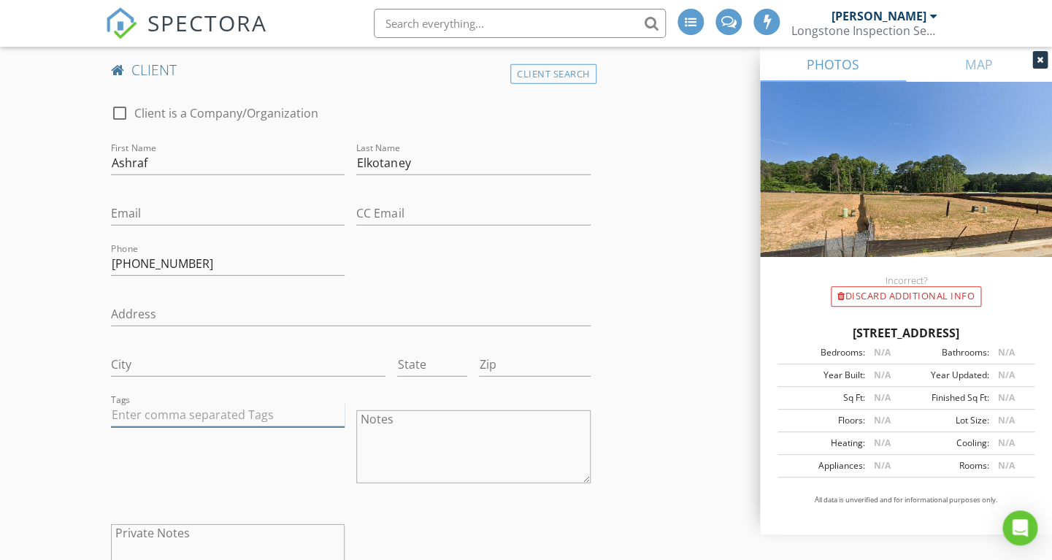
click at [129, 415] on input "text" at bounding box center [228, 415] width 234 height 24
type input "&nbsp;"
type input "Garm"
click at [129, 439] on div "[PERSON_NAME]" at bounding box center [163, 446] width 91 height 18
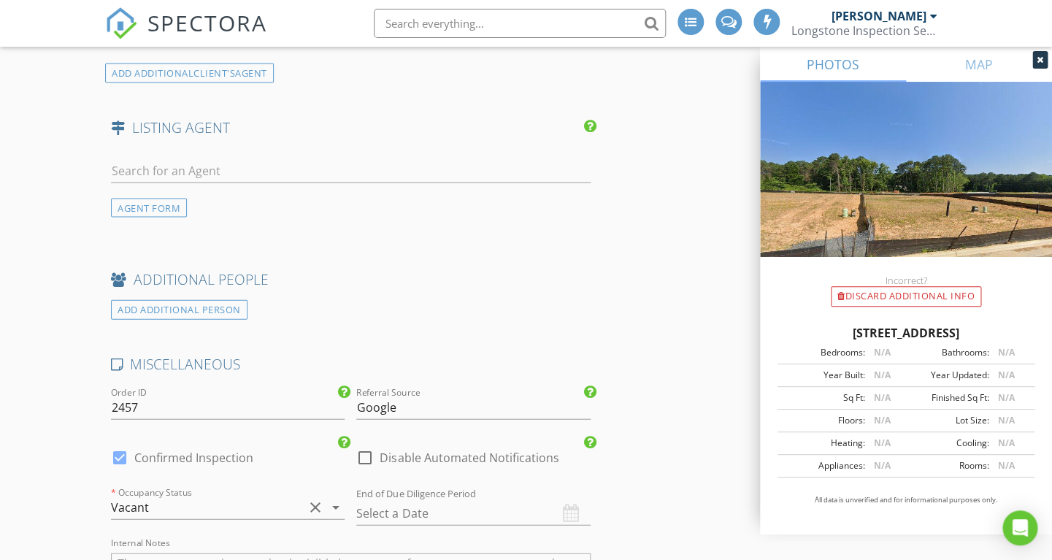
scroll to position [3604, 0]
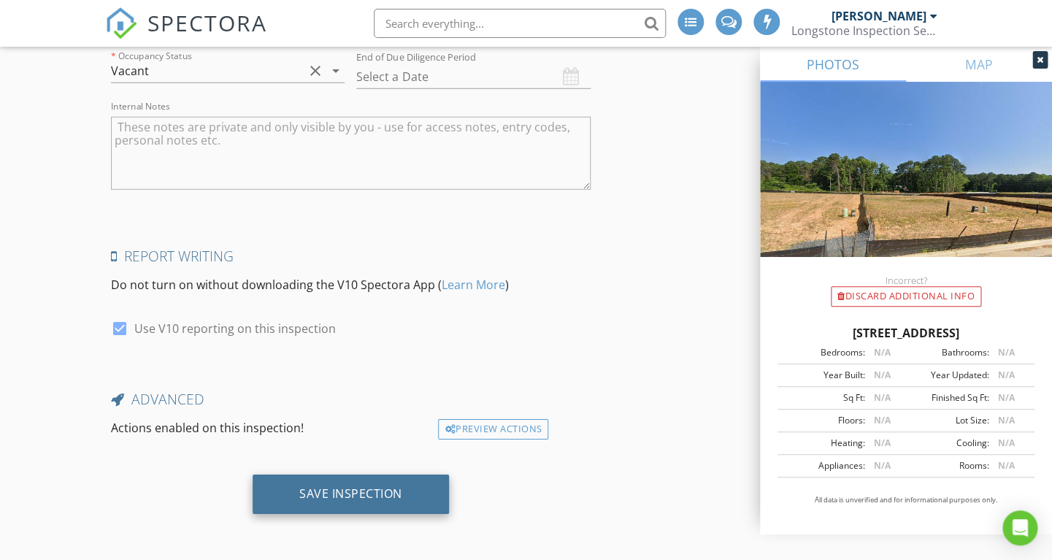
click at [277, 481] on div "Save Inspection" at bounding box center [351, 494] width 196 height 39
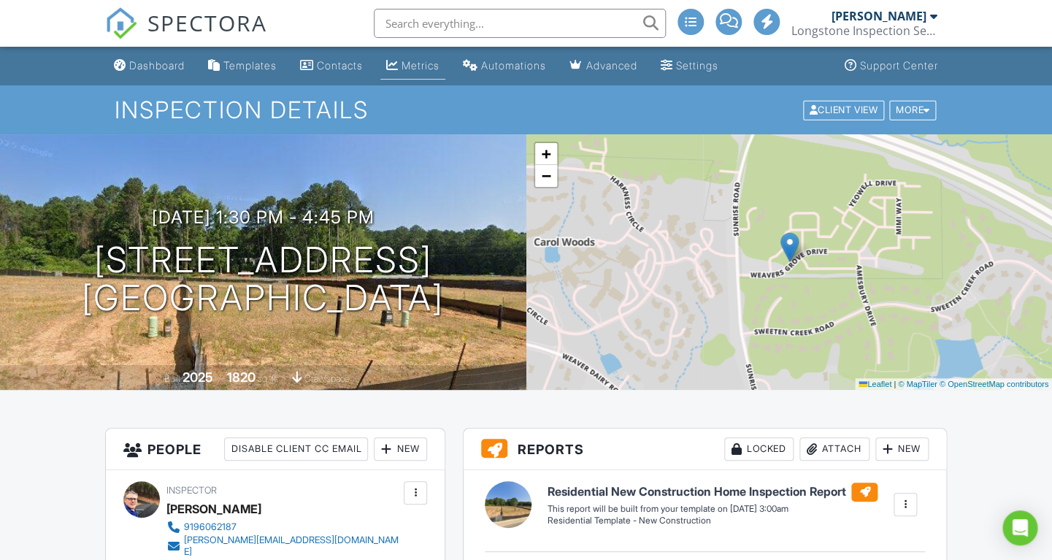
click at [424, 66] on div "Metrics" at bounding box center [421, 65] width 38 height 12
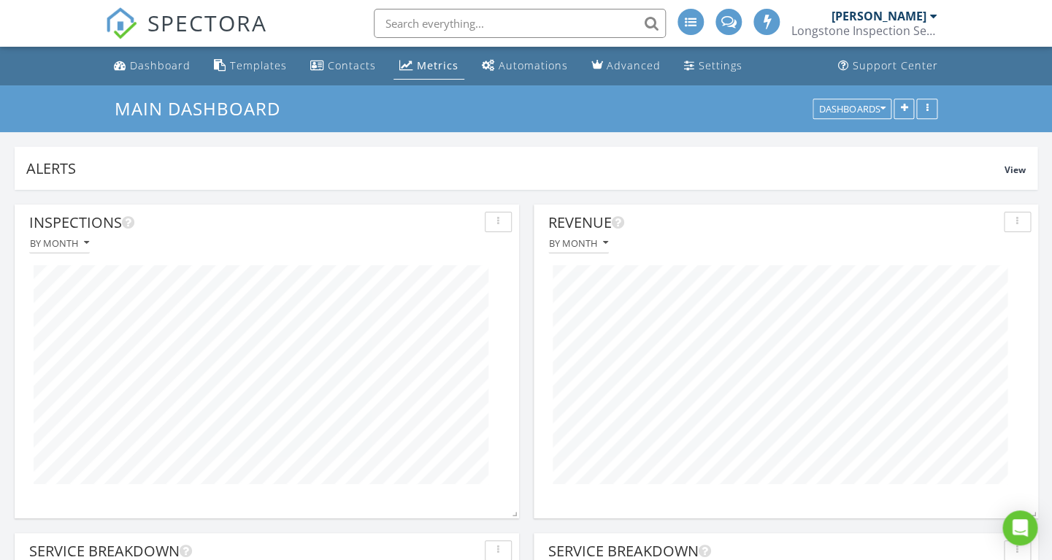
scroll to position [729725, 729535]
